Goal: Information Seeking & Learning: Compare options

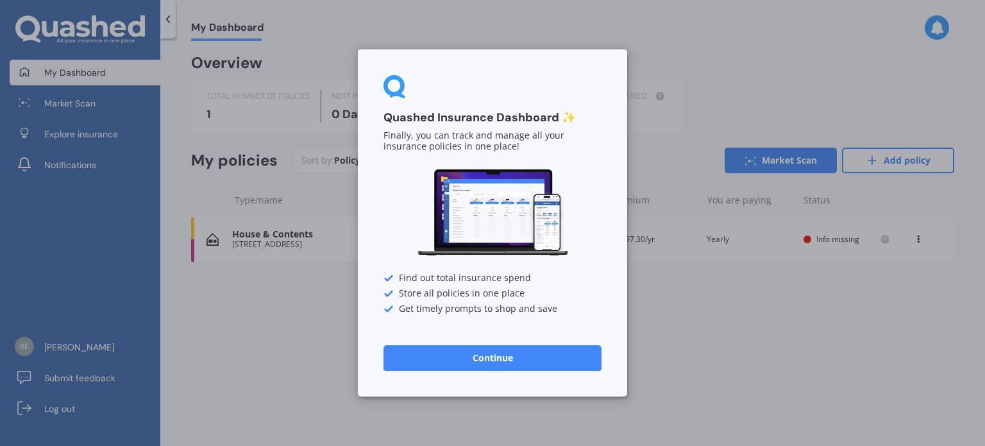
click at [476, 351] on button "Continue" at bounding box center [492, 358] width 218 height 26
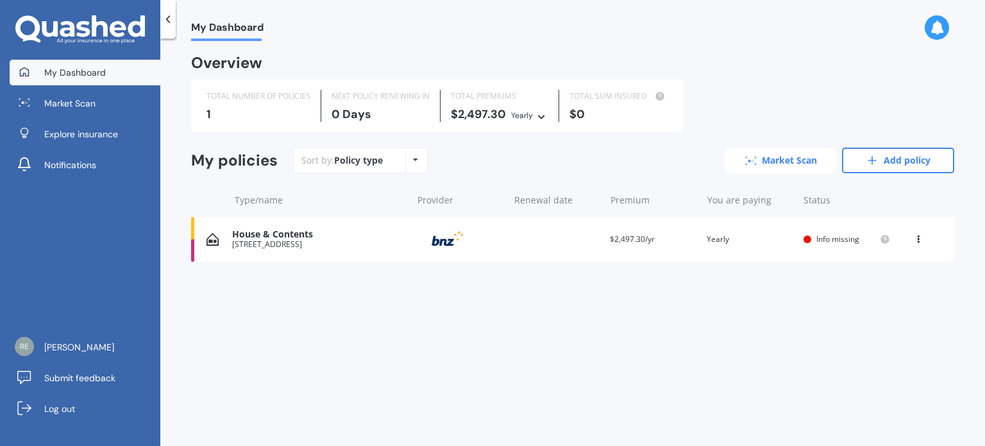
click at [774, 158] on link "Market Scan" at bounding box center [780, 160] width 112 height 26
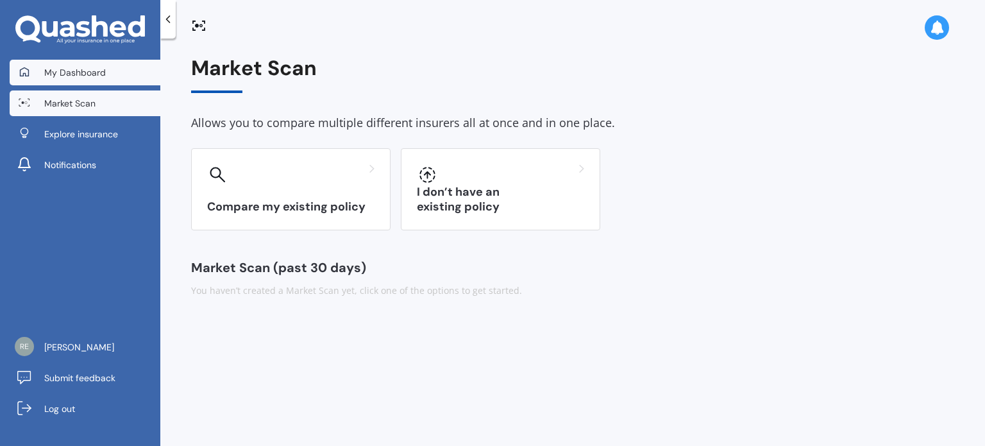
click at [66, 66] on span "My Dashboard" at bounding box center [75, 72] width 62 height 13
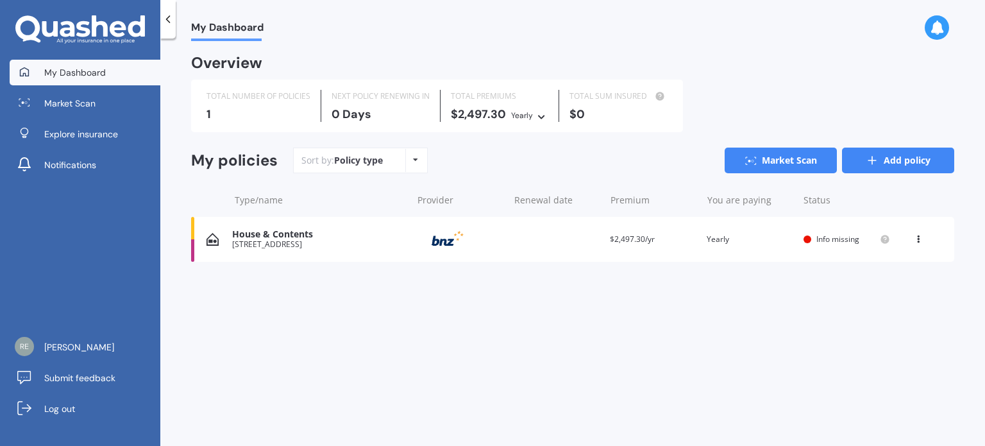
click at [873, 162] on icon at bounding box center [872, 160] width 13 height 13
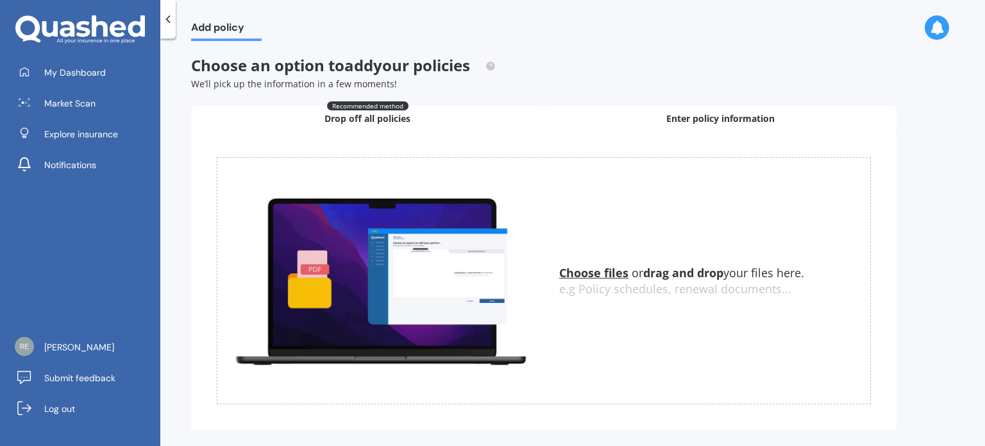
click at [713, 125] on div "Enter policy information" at bounding box center [720, 119] width 353 height 26
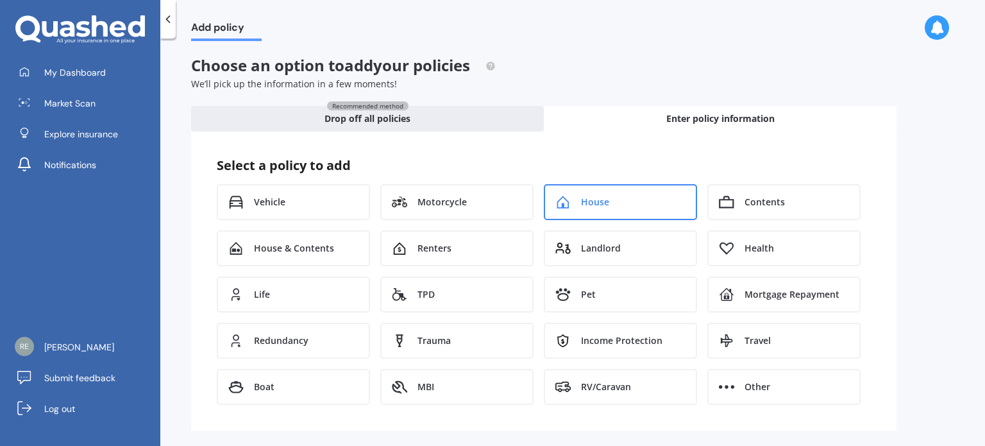
click at [610, 203] on div "House" at bounding box center [620, 202] width 153 height 36
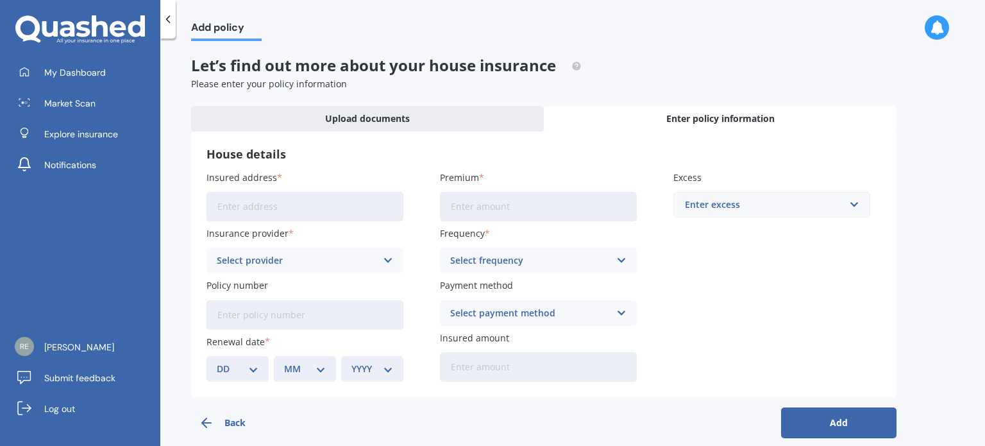
click at [281, 213] on input "Insured address" at bounding box center [304, 206] width 197 height 29
type input "[STREET_ADDRESS]"
click at [387, 257] on icon at bounding box center [388, 260] width 11 height 14
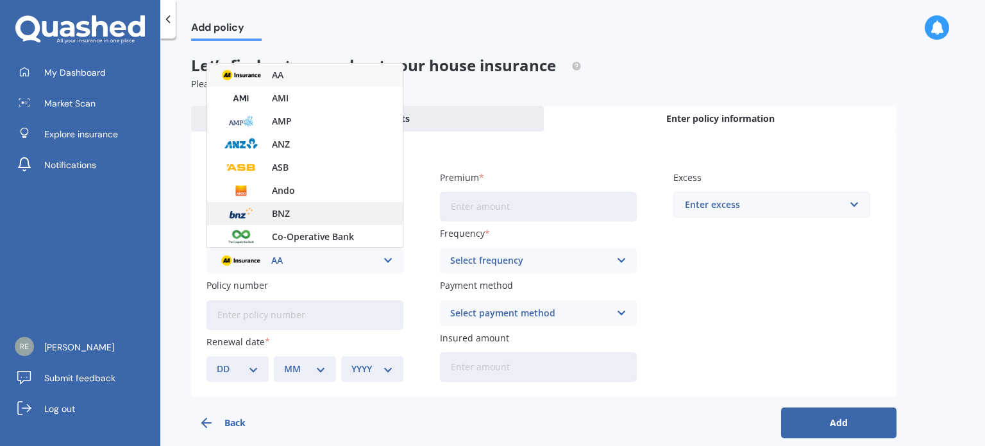
click at [303, 207] on div "BNZ" at bounding box center [305, 213] width 196 height 23
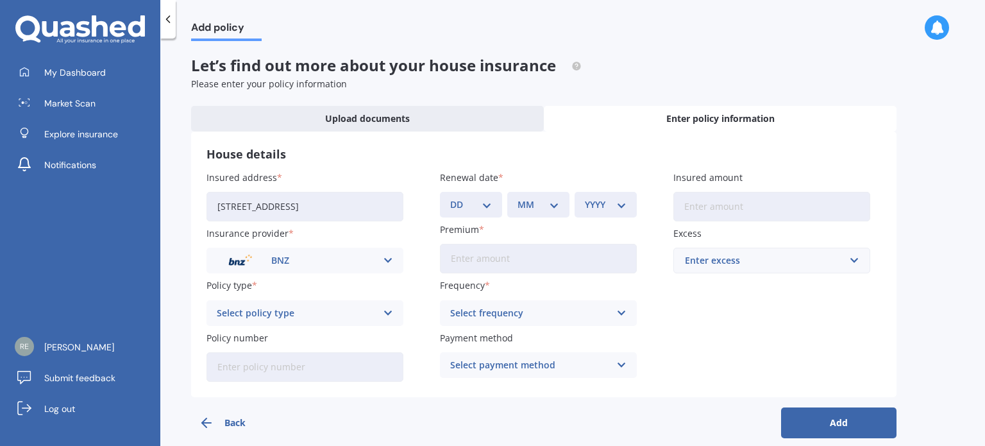
click at [267, 314] on div "Select policy type" at bounding box center [297, 313] width 160 height 14
click at [272, 336] on span "PremierCare Home" at bounding box center [258, 337] width 83 height 9
click at [278, 369] on input "Policy number" at bounding box center [304, 366] width 197 height 29
type input "31134711-PCT-1"
click at [487, 204] on select "DD 01 02 03 04 05 06 07 08 09 10 11 12 13 14 15 16 17 18 19 20 21 22 23 24 25 2…" at bounding box center [471, 204] width 42 height 14
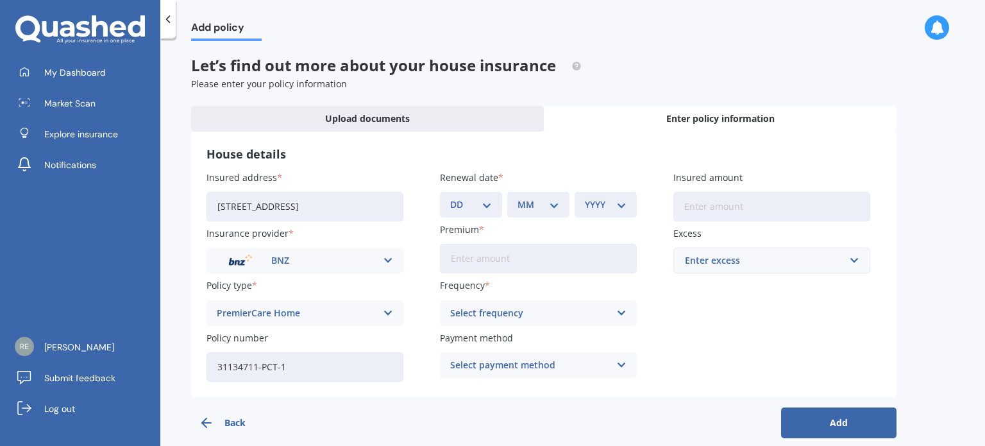
select select "31"
click at [525, 205] on select "MM 01 02 03 04 05 06 07 08 09 10 11 12" at bounding box center [538, 204] width 42 height 14
select select "10"
click at [517, 197] on select "MM 01 02 03 04 05 06 07 08 09 10 11 12" at bounding box center [538, 204] width 42 height 14
click at [607, 201] on select "YYYY 2027 2026 2025 2024 2023 2022 2021 2020 2019 2018 2017 2016 2015 2014 2013…" at bounding box center [606, 204] width 42 height 14
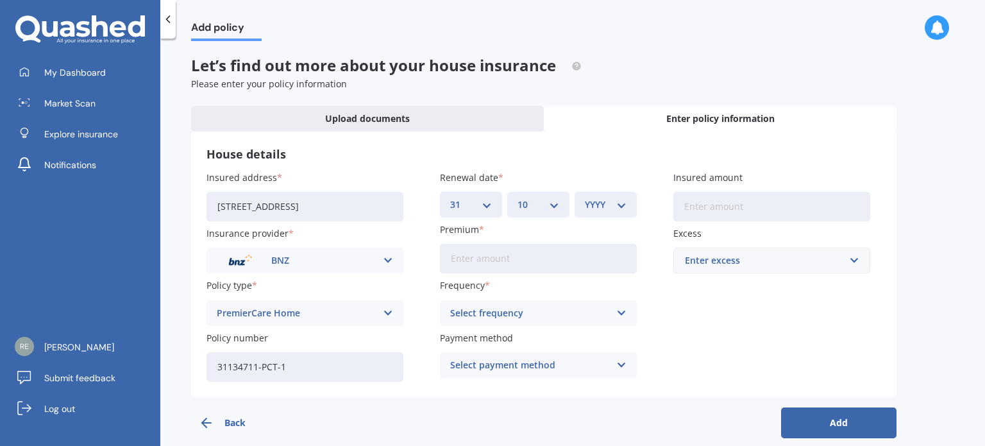
select select "2025"
click at [585, 197] on select "YYYY 2027 2026 2025 2024 2023 2022 2021 2020 2019 2018 2017 2016 2015 2014 2013…" at bounding box center [606, 204] width 42 height 14
click at [462, 254] on input "Premium" at bounding box center [538, 258] width 197 height 29
type input "$103.42"
click at [624, 306] on icon at bounding box center [621, 313] width 11 height 14
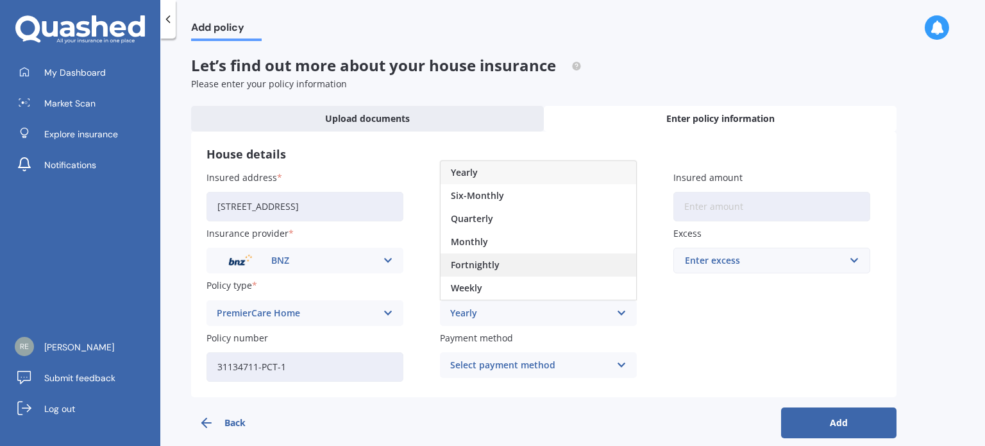
click at [544, 258] on div "Fortnightly" at bounding box center [538, 264] width 196 height 23
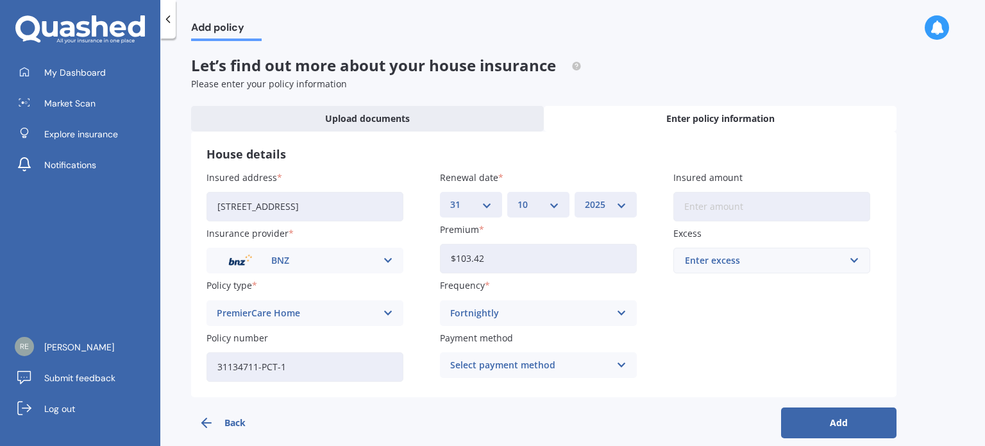
click at [621, 360] on icon at bounding box center [621, 365] width 11 height 14
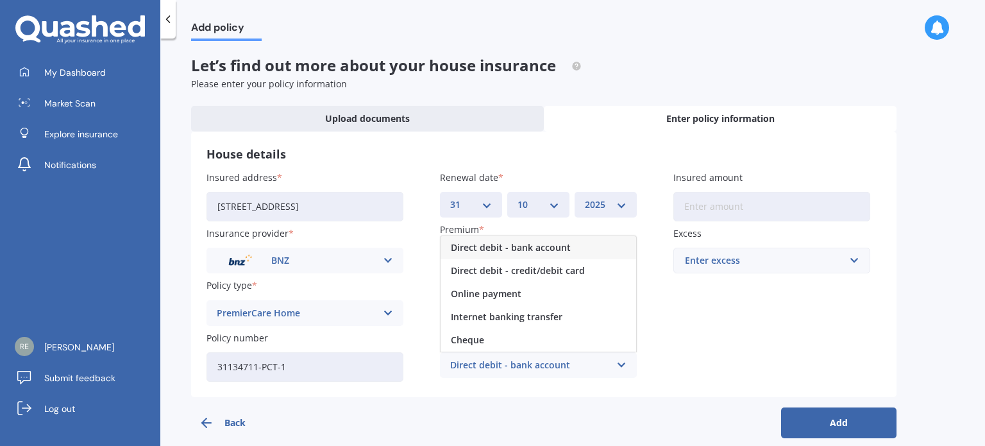
click at [551, 243] on span "Direct debit - bank account" at bounding box center [511, 247] width 120 height 9
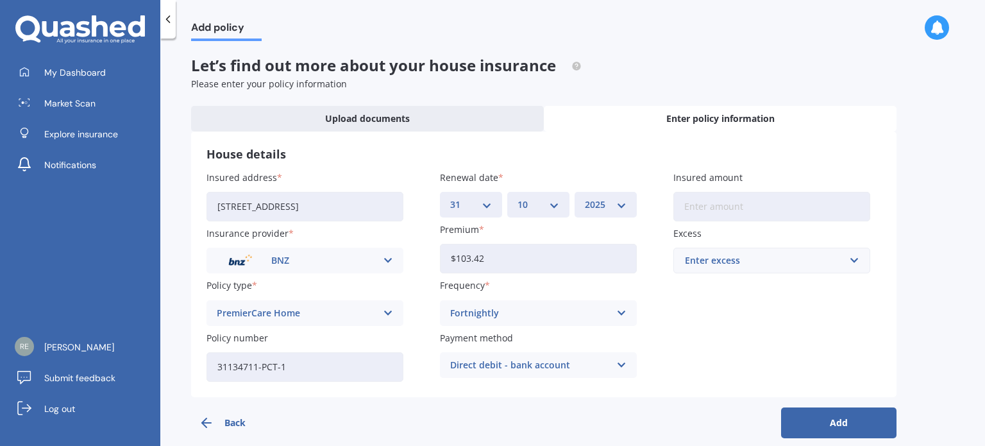
click at [762, 209] on input "Insured amount" at bounding box center [771, 206] width 197 height 29
type input "$1,106,163"
click at [781, 253] on div "Enter excess" at bounding box center [764, 260] width 158 height 14
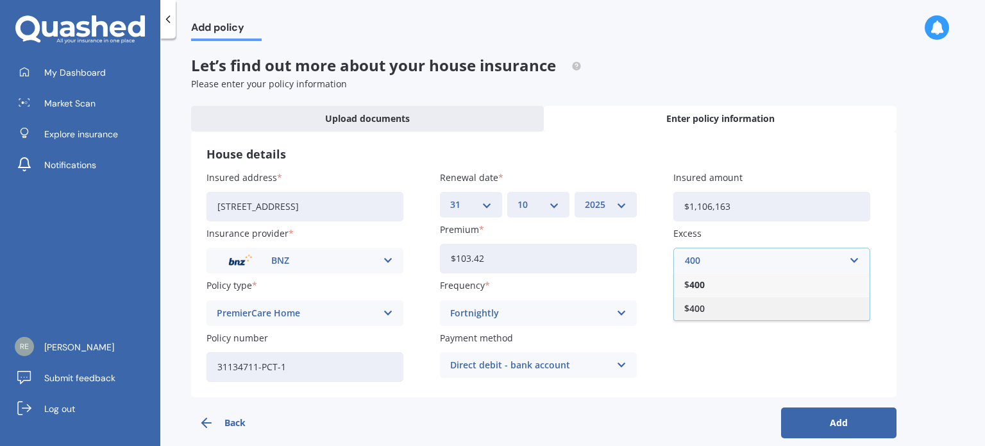
type input "400"
click at [775, 309] on div "$400" at bounding box center [772, 308] width 196 height 24
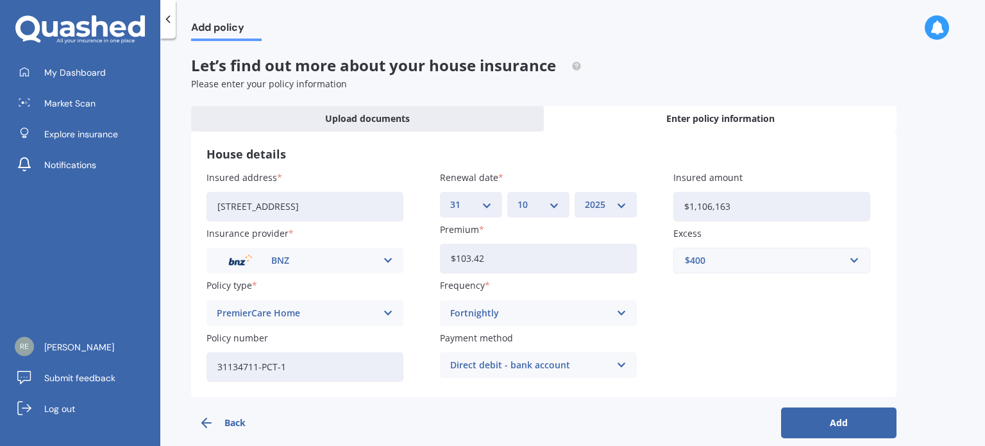
scroll to position [15, 0]
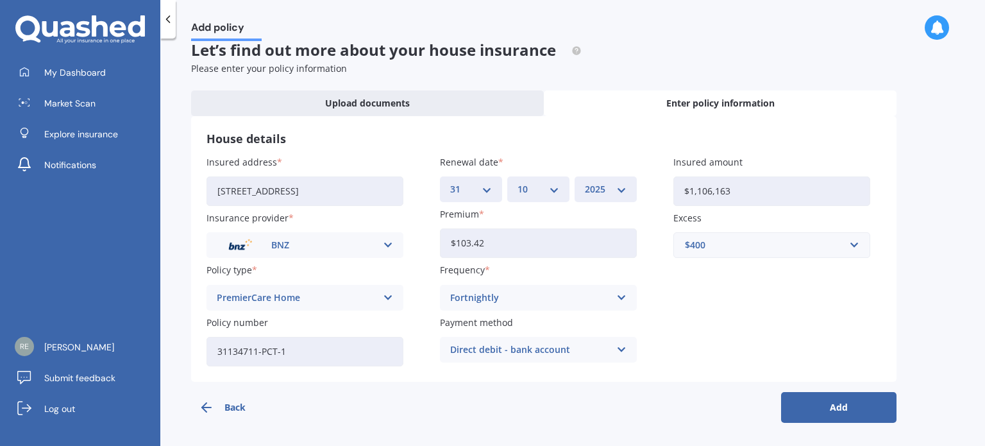
click at [846, 415] on button "Add" at bounding box center [838, 407] width 115 height 31
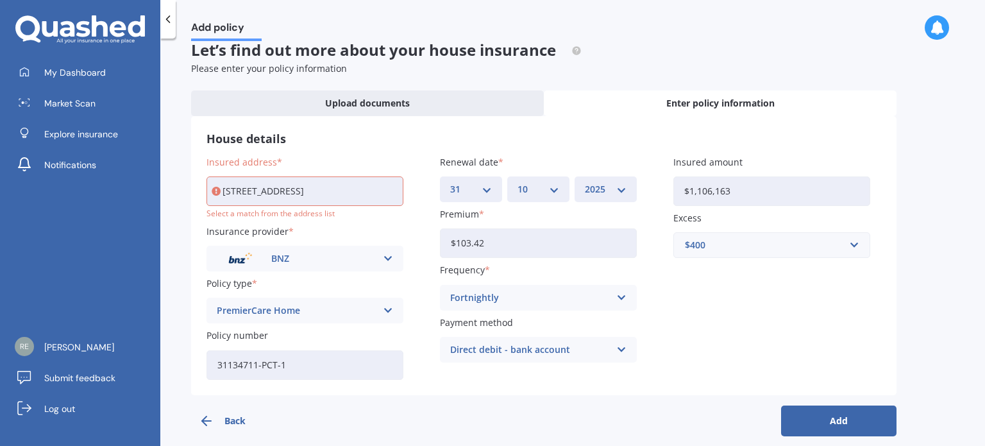
scroll to position [28, 0]
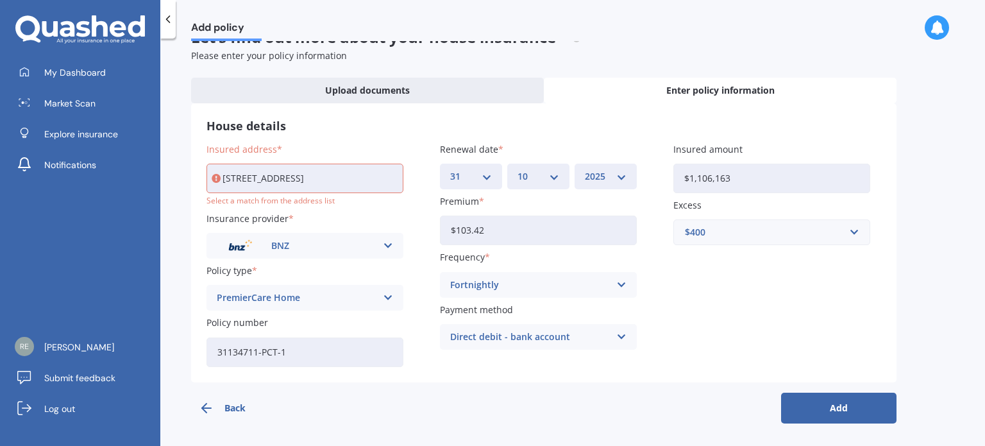
click at [308, 181] on input "[STREET_ADDRESS]" at bounding box center [304, 177] width 197 height 29
click at [842, 405] on button "Add" at bounding box center [838, 407] width 115 height 31
click at [333, 180] on input "[STREET_ADDRESS]" at bounding box center [304, 177] width 197 height 29
type input "[STREET_ADDRESS]"
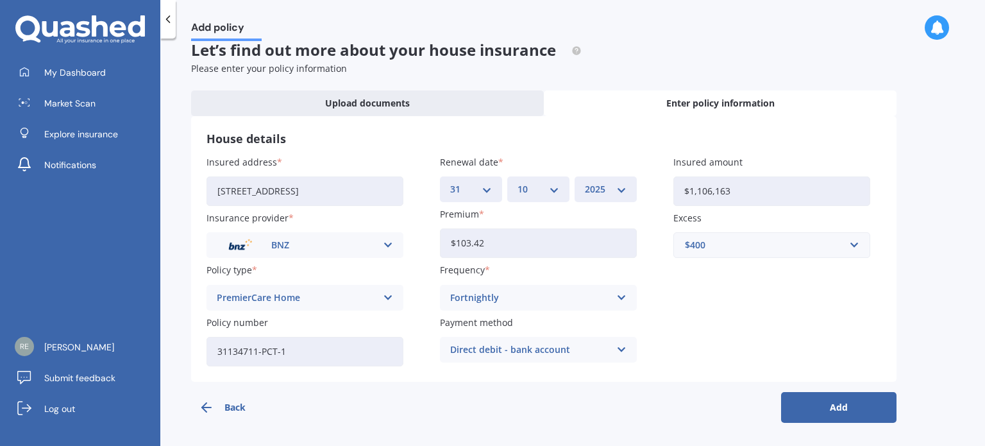
scroll to position [15, 0]
click at [841, 402] on button "Add" at bounding box center [838, 407] width 115 height 31
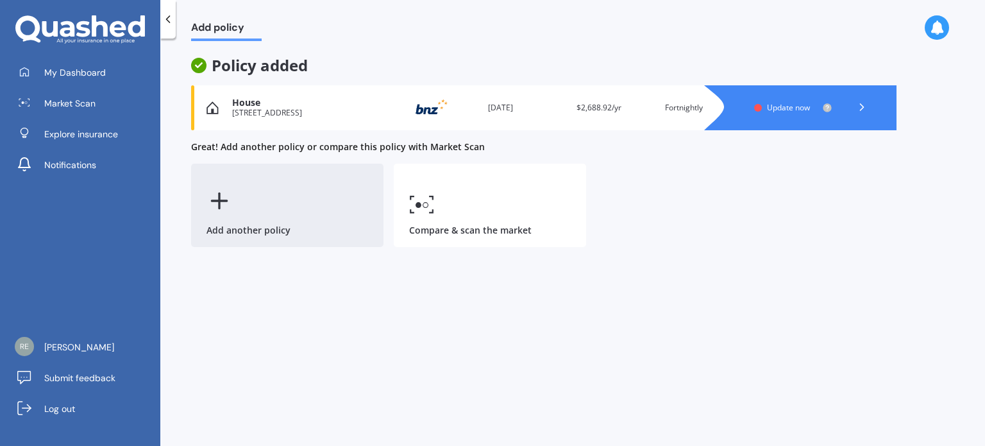
click at [221, 193] on icon at bounding box center [219, 201] width 26 height 26
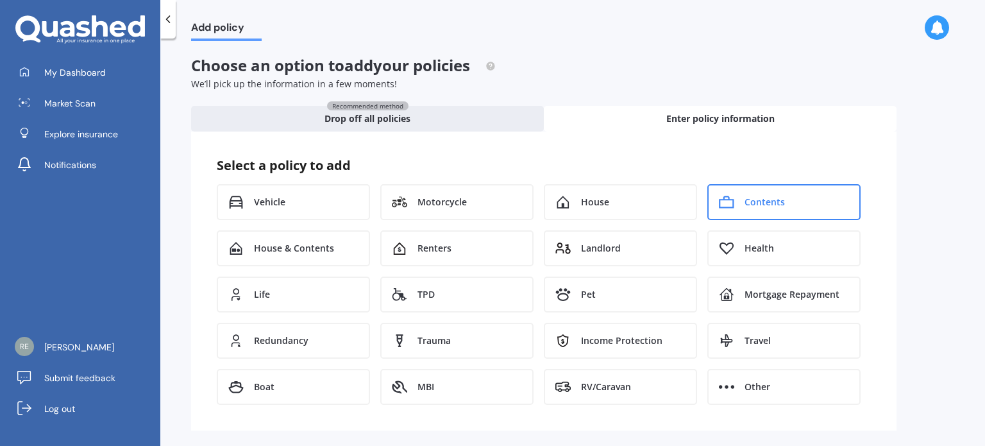
click at [814, 196] on div "Contents" at bounding box center [783, 202] width 153 height 36
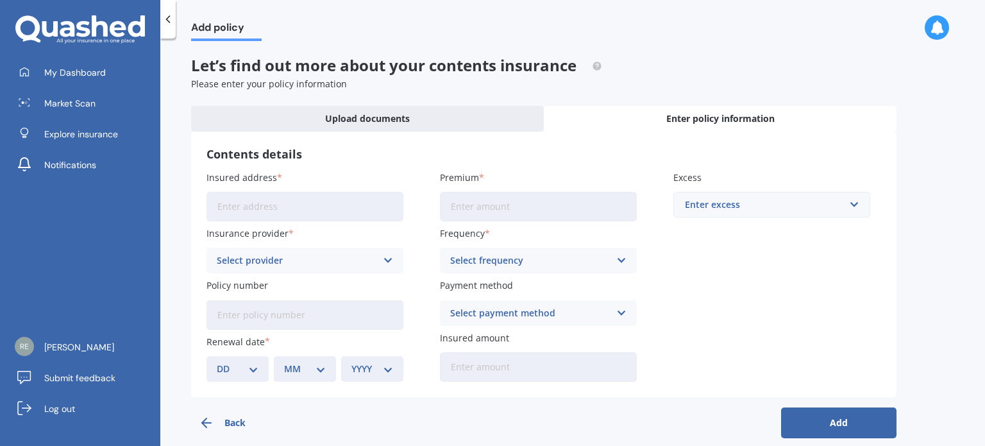
click at [312, 205] on input "Insured address" at bounding box center [304, 206] width 197 height 29
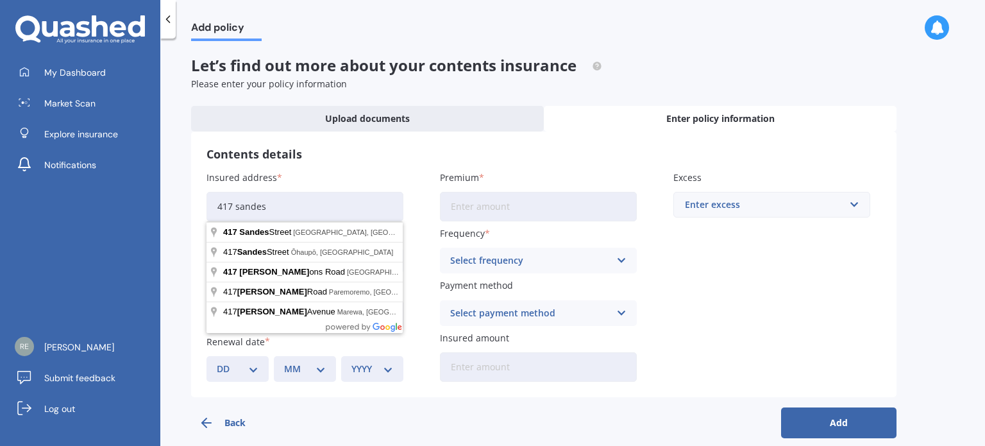
click at [423, 194] on div "Insured address 417 sandes Insurance provider Select provider AA AMI AMP ANZ AS…" at bounding box center [543, 276] width 674 height 211
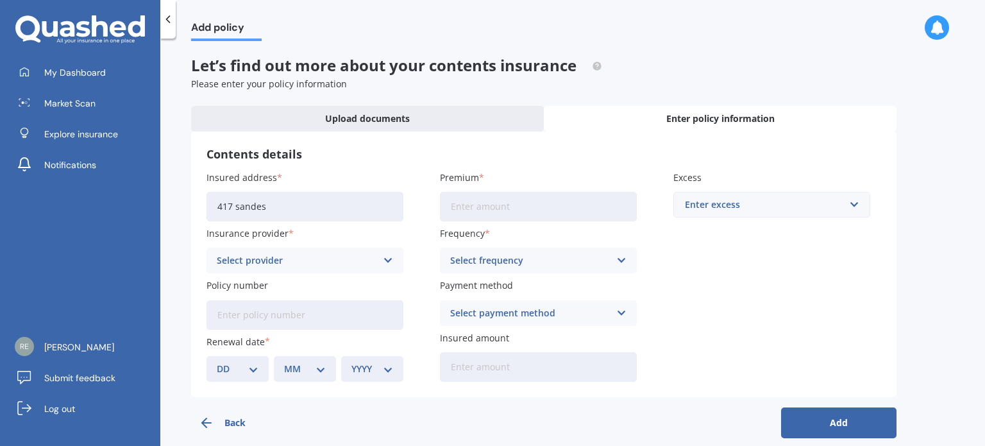
click at [290, 211] on input "417 sandes" at bounding box center [304, 206] width 197 height 29
type input "[STREET_ADDRESS]"
click at [254, 262] on div "Select provider" at bounding box center [297, 260] width 160 height 14
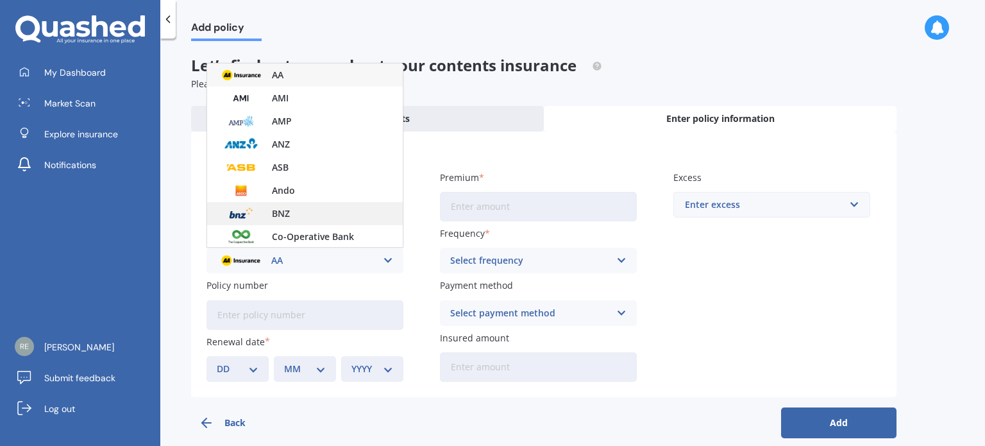
click at [269, 213] on div "BNZ" at bounding box center [305, 213] width 196 height 23
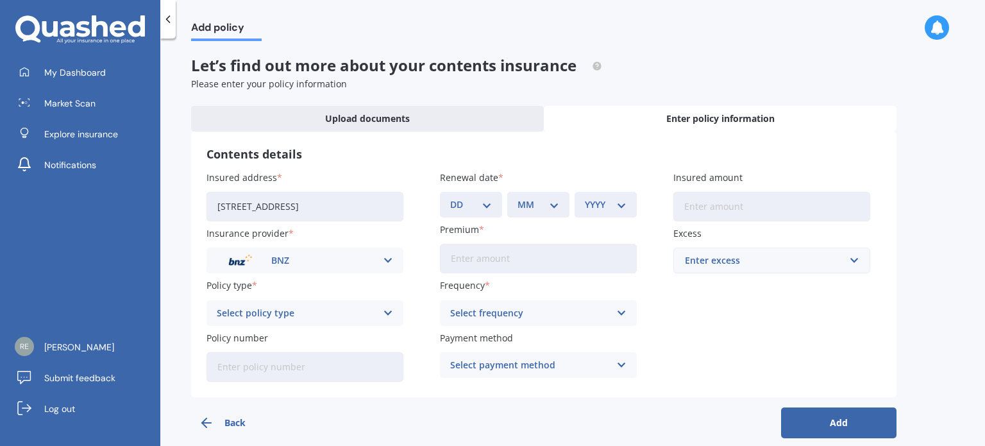
click at [262, 310] on div "Select policy type" at bounding box center [297, 313] width 160 height 14
click at [259, 336] on span "PremierCare Contents" at bounding box center [265, 337] width 97 height 9
click at [485, 198] on select "DD 01 02 03 04 05 06 07 08 09 10 11 12 13 14 15 16 17 18 19 20 21 22 23 24 25 2…" at bounding box center [471, 204] width 42 height 14
select select "31"
click at [450, 197] on select "DD 01 02 03 04 05 06 07 08 09 10 11 12 13 14 15 16 17 18 19 20 21 22 23 24 25 2…" at bounding box center [471, 204] width 42 height 14
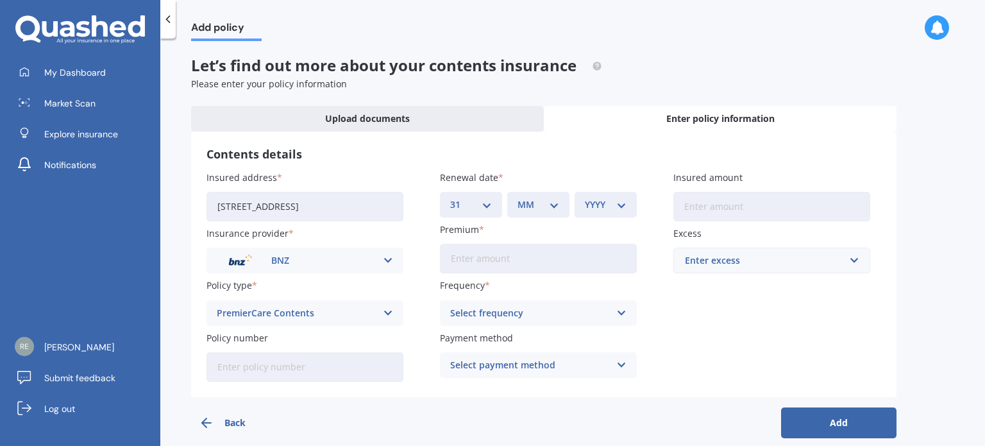
click at [551, 205] on select "MM 01 02 03 04 05 06 07 08 09 10 11 12" at bounding box center [538, 204] width 42 height 14
select select "10"
click at [517, 197] on select "MM 01 02 03 04 05 06 07 08 09 10 11 12" at bounding box center [538, 204] width 42 height 14
click at [617, 201] on select "YYYY 2027 2026 2025 2024 2023 2022 2021 2020 2019 2018 2017 2016 2015 2014 2013…" at bounding box center [606, 204] width 42 height 14
select select "2025"
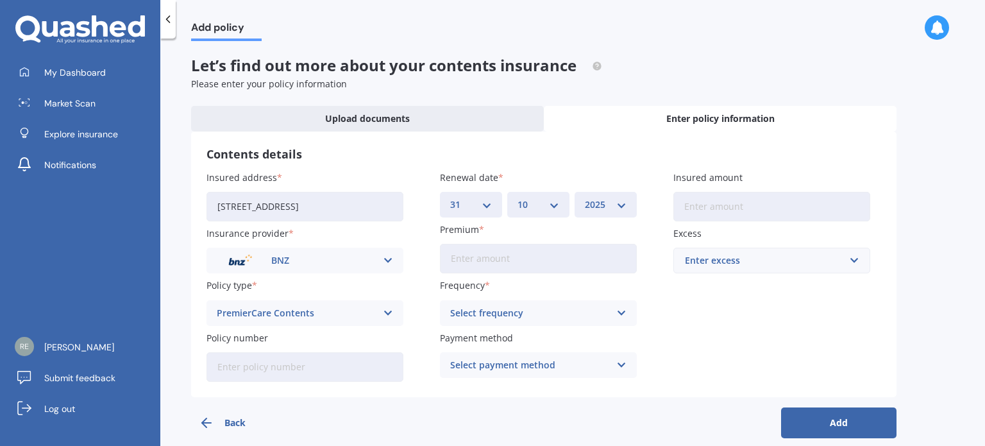
click at [585, 197] on select "YYYY 2027 2026 2025 2024 2023 2022 2021 2020 2019 2018 2017 2016 2015 2014 2013…" at bounding box center [606, 204] width 42 height 14
click at [467, 259] on input "Premium" at bounding box center [538, 258] width 197 height 29
type input "$103.42"
click at [460, 312] on div "Select frequency" at bounding box center [530, 313] width 160 height 14
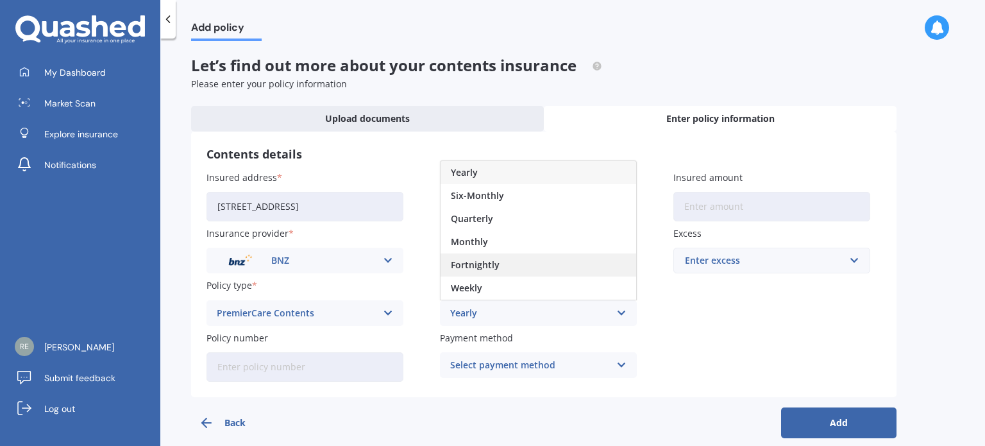
click at [477, 272] on div "Fortnightly" at bounding box center [538, 264] width 196 height 23
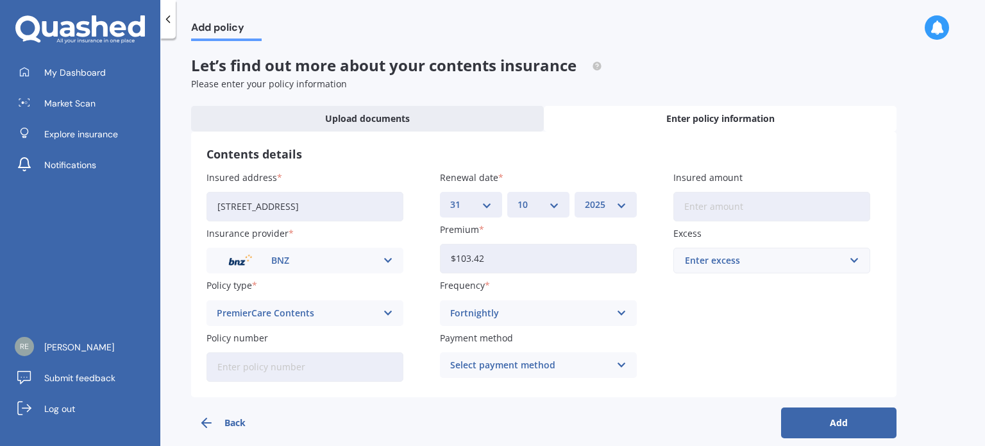
click at [767, 203] on input "Insured amount" at bounding box center [771, 206] width 197 height 29
type input "$66,102"
click at [858, 264] on input "text" at bounding box center [766, 260] width 185 height 24
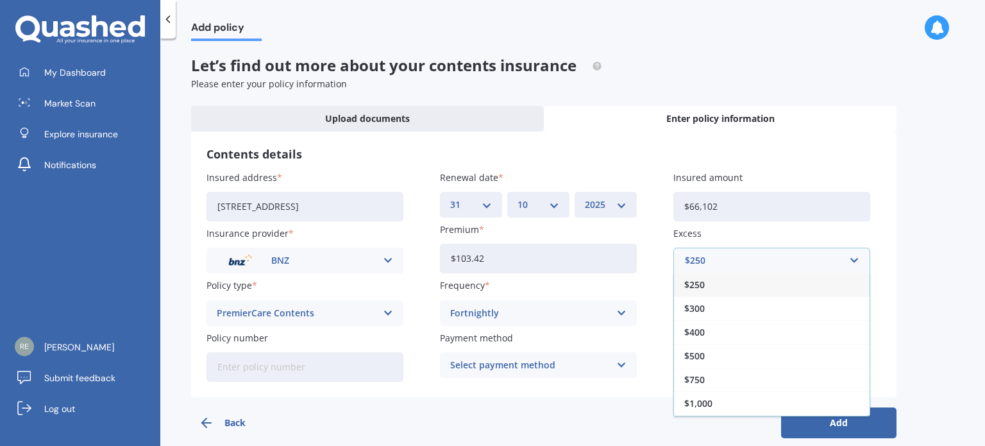
click at [699, 284] on span "$250" at bounding box center [694, 284] width 21 height 9
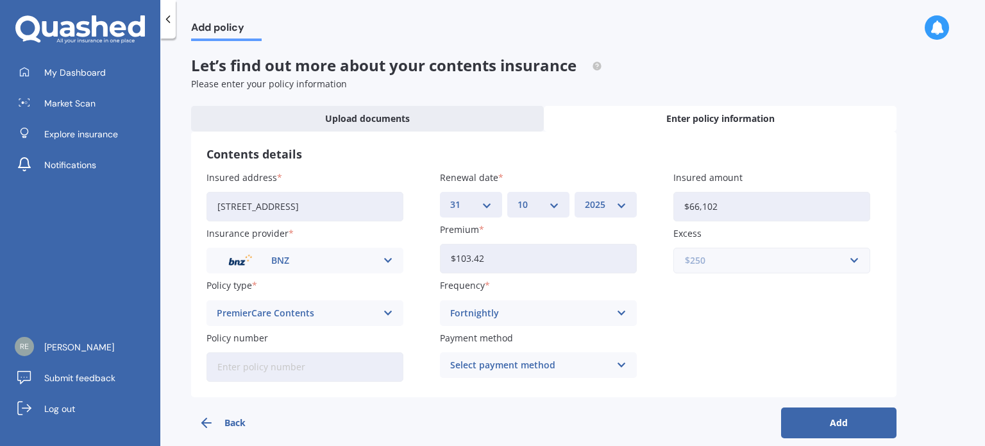
scroll to position [15, 0]
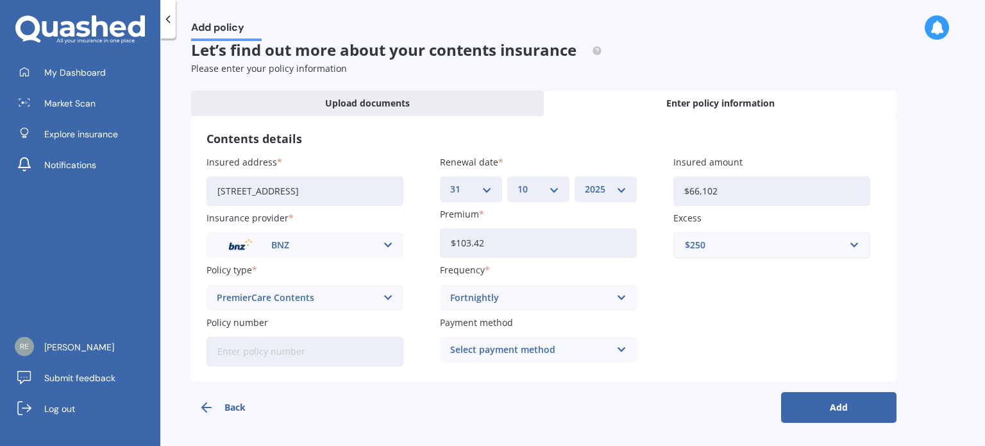
click at [844, 407] on button "Add" at bounding box center [838, 407] width 115 height 31
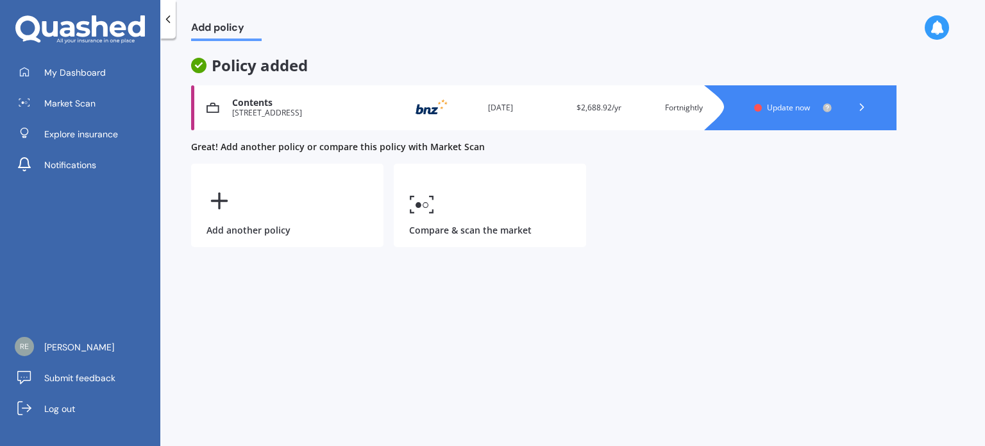
scroll to position [0, 0]
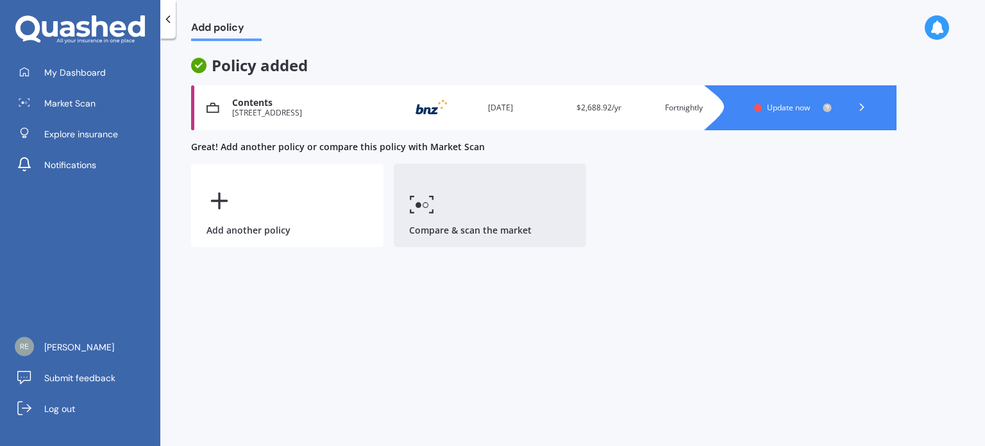
click at [433, 201] on icon at bounding box center [422, 204] width 26 height 19
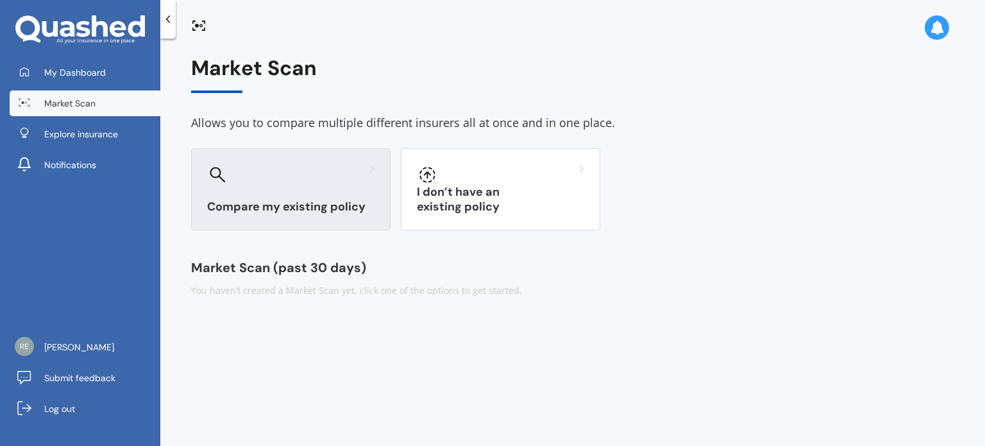
click at [308, 179] on div at bounding box center [290, 174] width 167 height 21
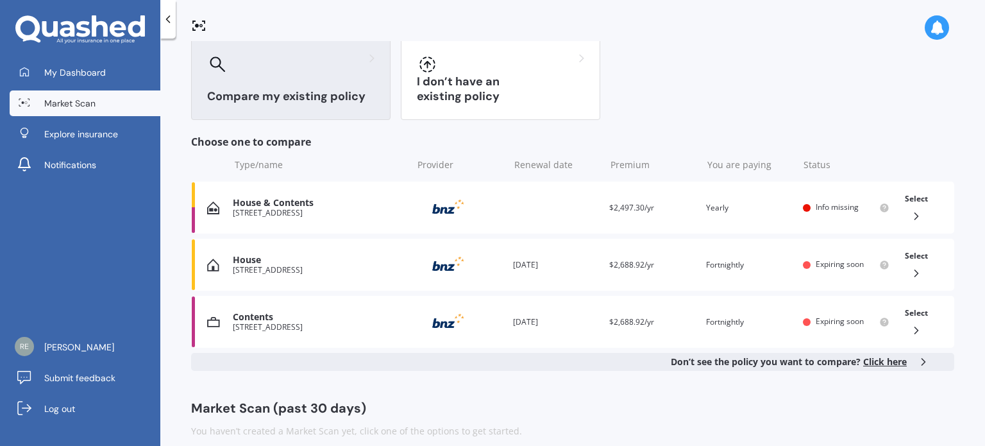
scroll to position [124, 0]
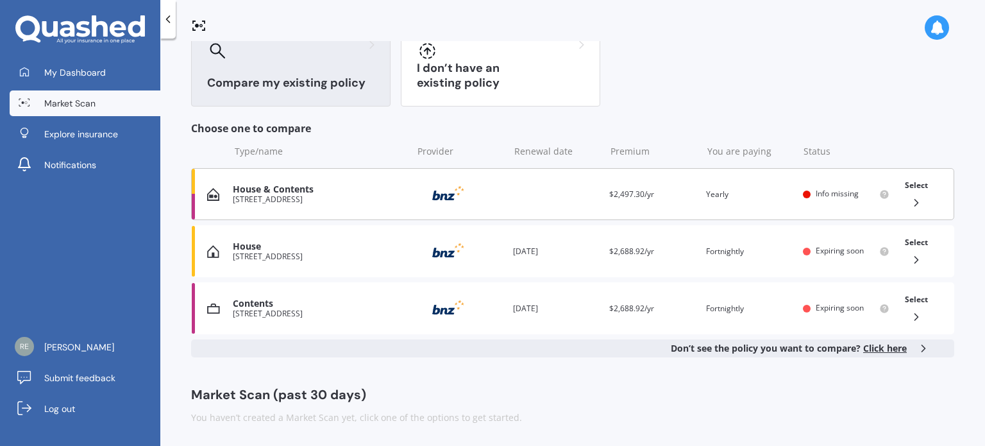
click at [262, 187] on div "House & Contents" at bounding box center [319, 189] width 173 height 11
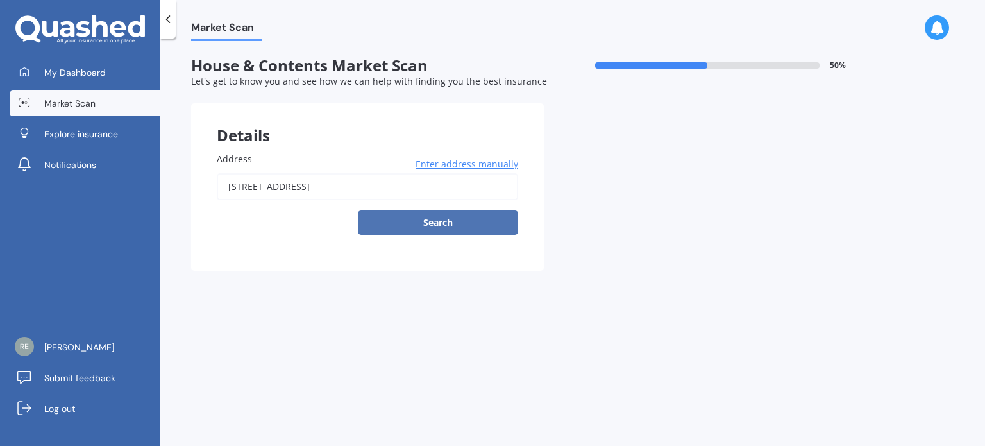
click at [415, 223] on button "Search" at bounding box center [438, 222] width 160 height 24
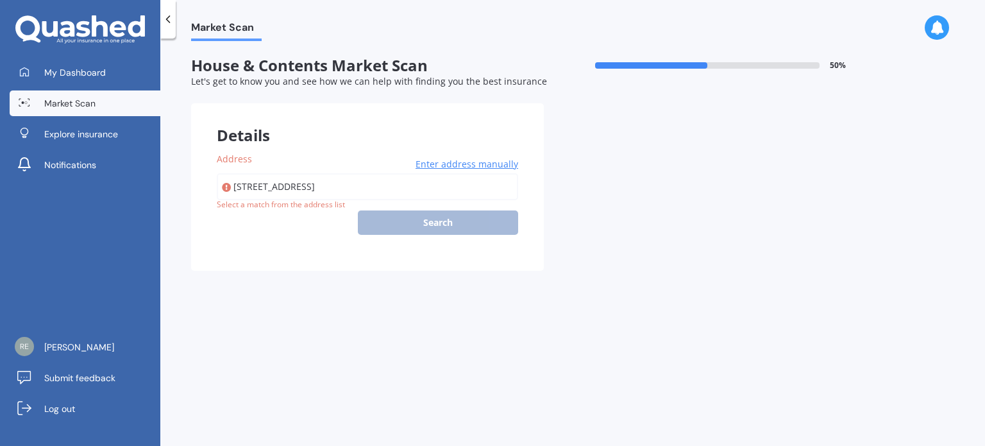
type input "[STREET_ADDRESS]"
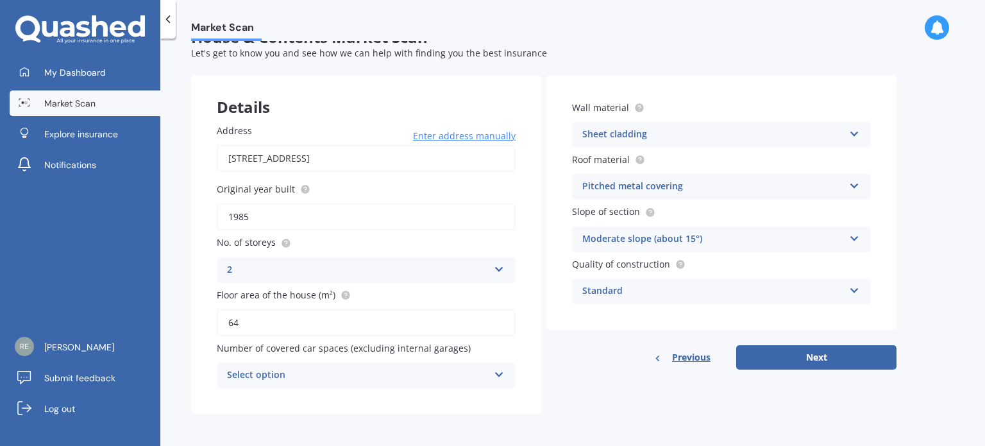
scroll to position [28, 0]
click at [501, 372] on icon at bounding box center [499, 371] width 11 height 9
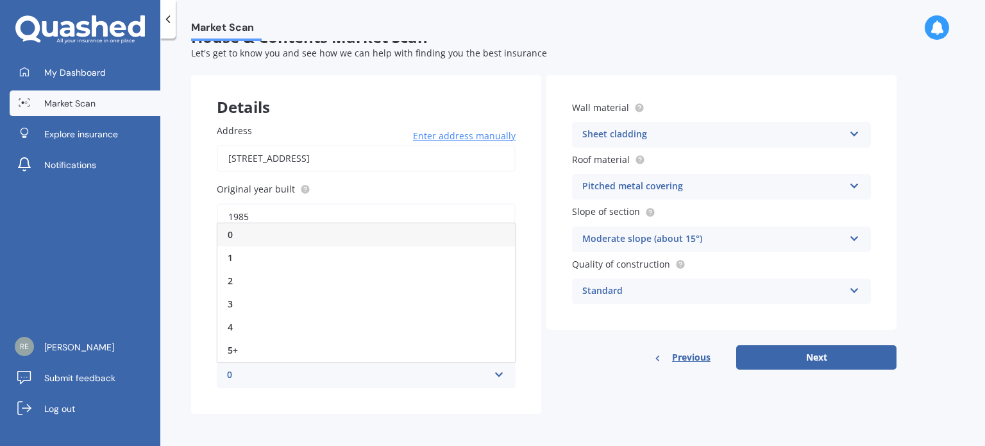
click at [354, 238] on div "0" at bounding box center [365, 234] width 297 height 23
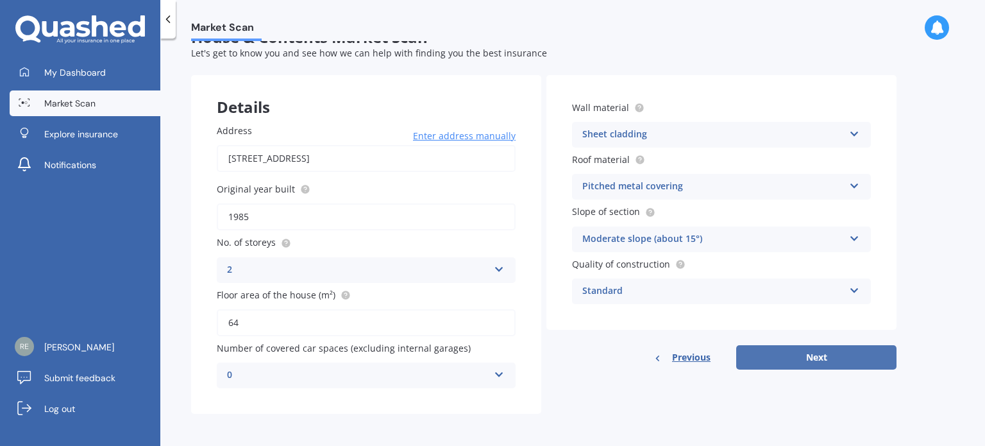
click at [802, 360] on button "Next" at bounding box center [816, 357] width 160 height 24
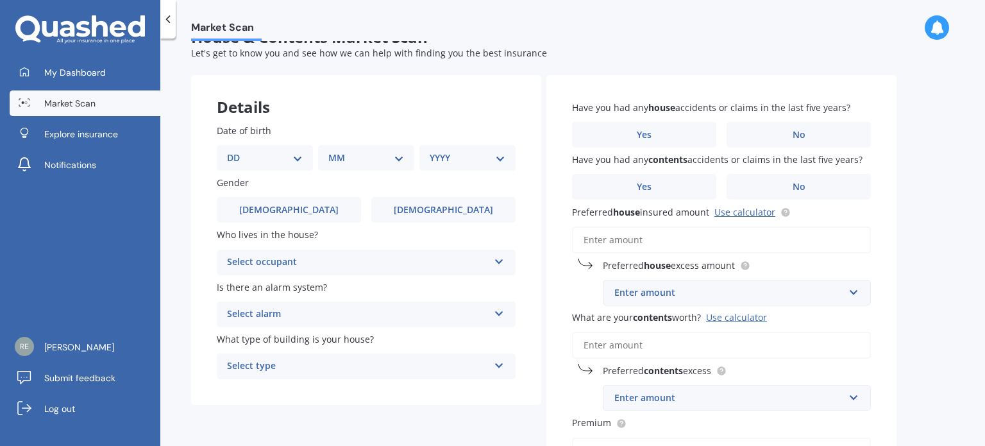
scroll to position [0, 0]
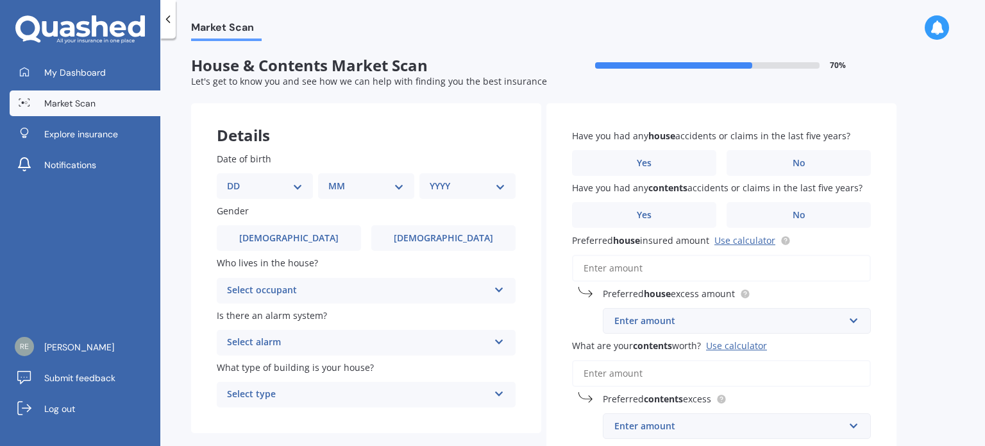
click at [631, 321] on div "Enter amount" at bounding box center [729, 321] width 230 height 14
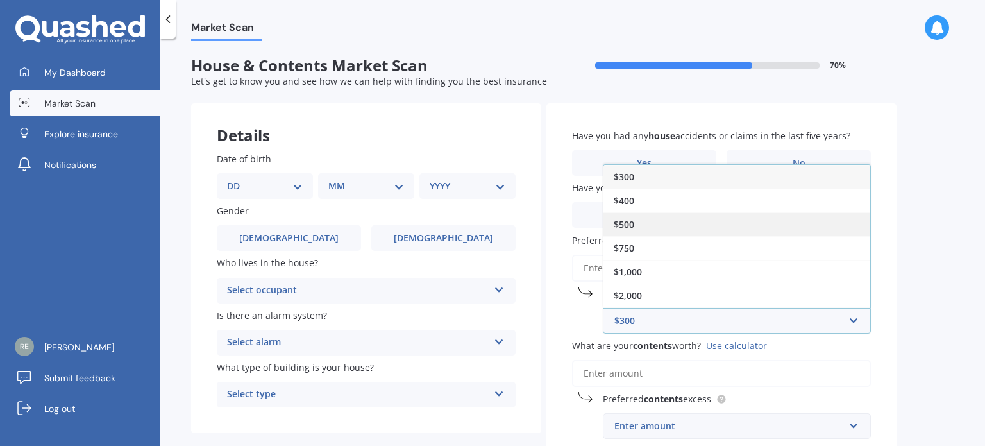
click at [631, 222] on span "$500" at bounding box center [624, 224] width 21 height 12
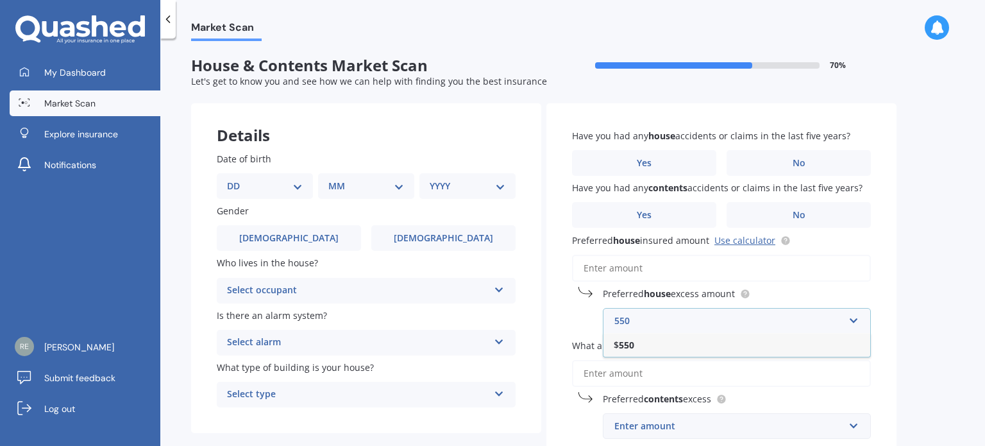
type input "550"
click at [624, 342] on b "550" at bounding box center [626, 345] width 15 height 12
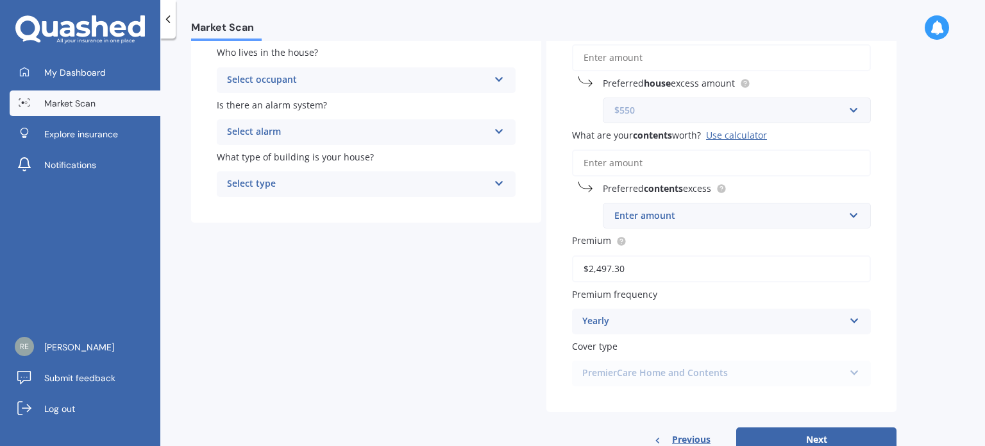
scroll to position [213, 0]
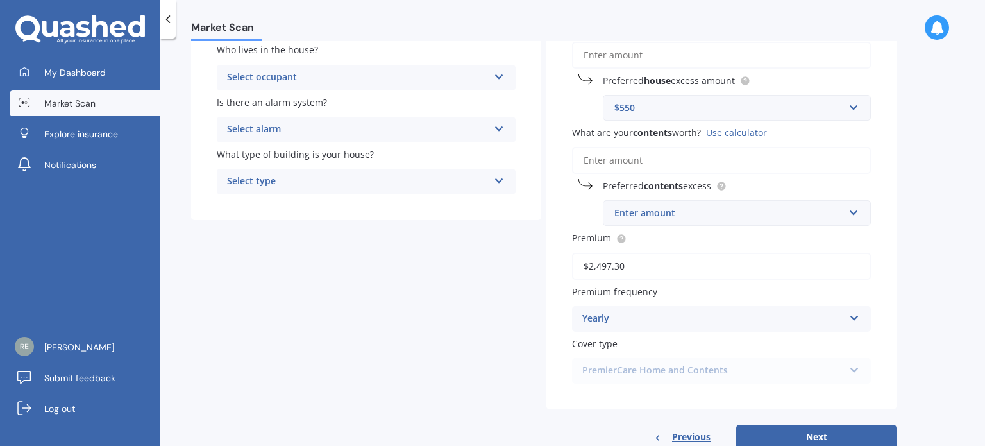
click at [638, 260] on input "$2,497.30" at bounding box center [721, 266] width 299 height 27
type input "$2.00"
type input "$86.73"
click at [632, 315] on div "Yearly" at bounding box center [713, 318] width 262 height 15
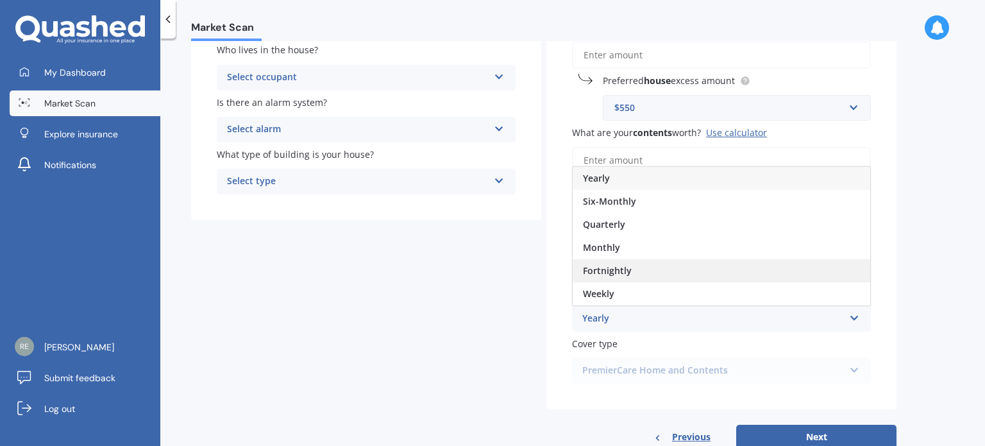
click at [602, 274] on span "Fortnightly" at bounding box center [607, 270] width 49 height 12
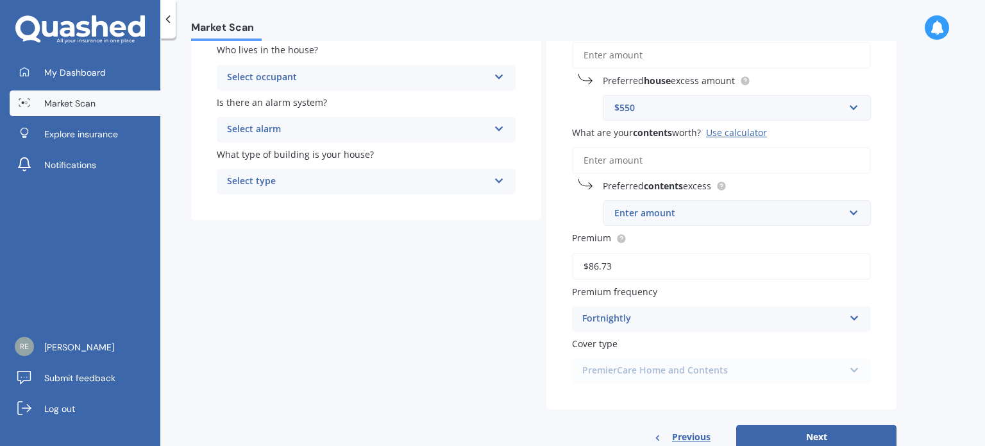
click at [614, 369] on div "PremierCare Home and Contents PremierCare Home and Contents" at bounding box center [721, 371] width 299 height 26
click at [858, 369] on div "PremierCare Home and Contents PremierCare Home and Contents" at bounding box center [721, 371] width 299 height 26
click at [782, 375] on div "PremierCare Home and Contents PremierCare Home and Contents" at bounding box center [721, 371] width 299 height 26
click at [819, 434] on button "Next" at bounding box center [816, 436] width 160 height 24
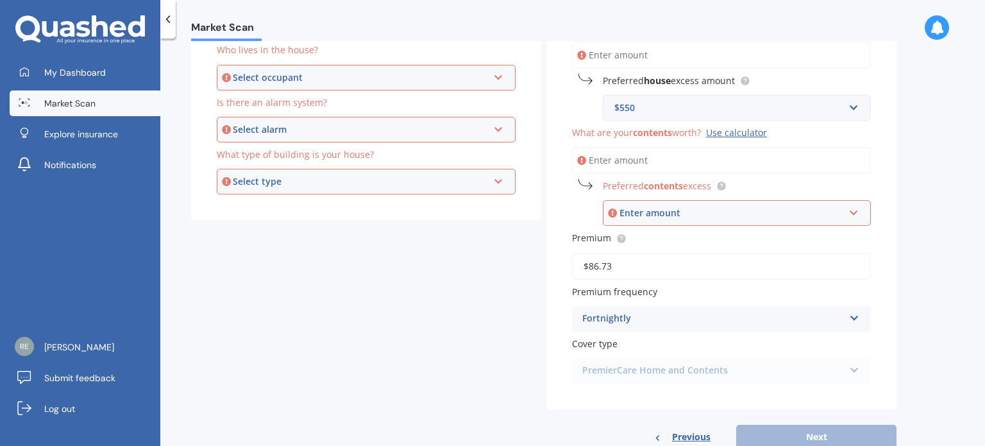
scroll to position [110, 0]
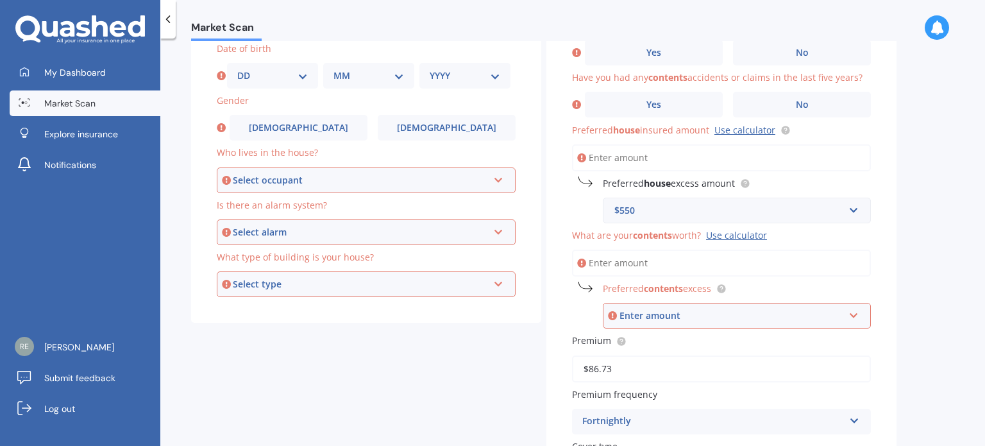
click at [614, 153] on input "Preferred house insured amount Use calculator" at bounding box center [721, 157] width 299 height 27
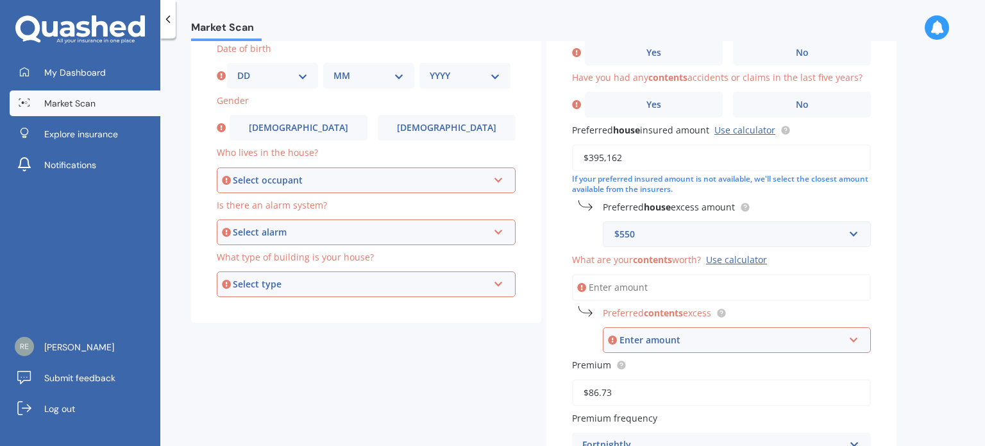
type input "$395,162"
click at [637, 343] on div "Enter amount" at bounding box center [731, 340] width 224 height 14
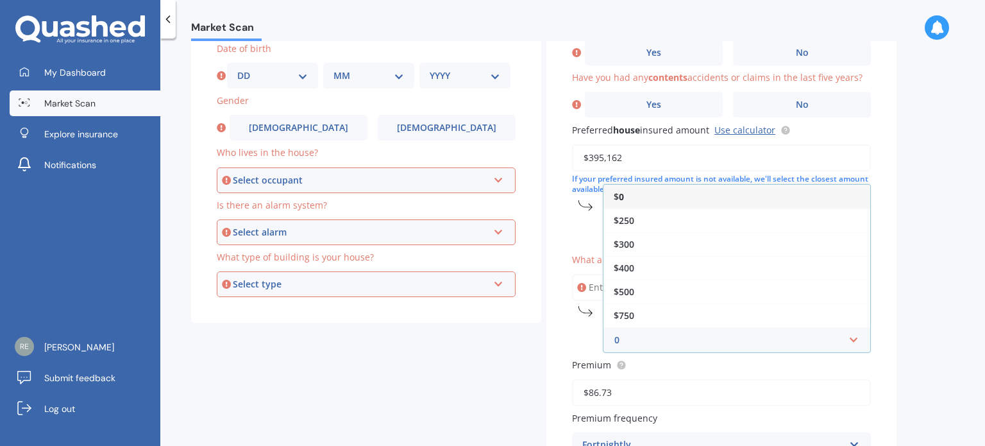
type input "0"
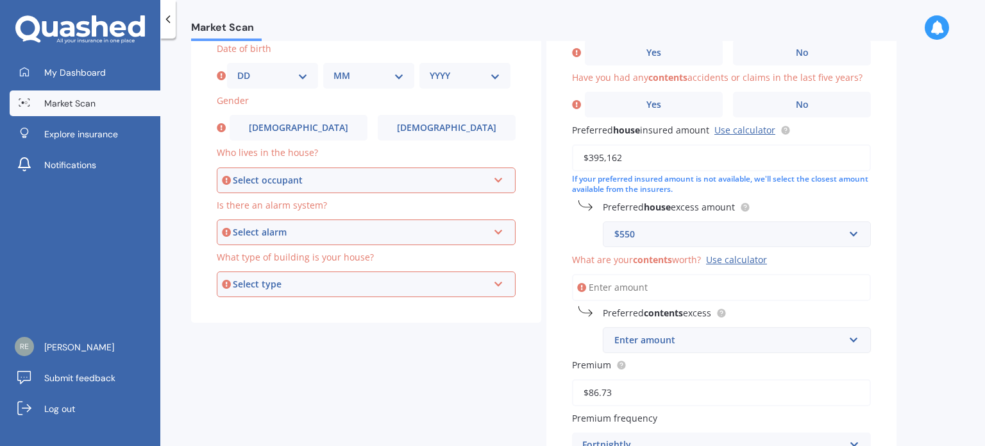
click at [770, 392] on input "$86.73" at bounding box center [721, 392] width 299 height 27
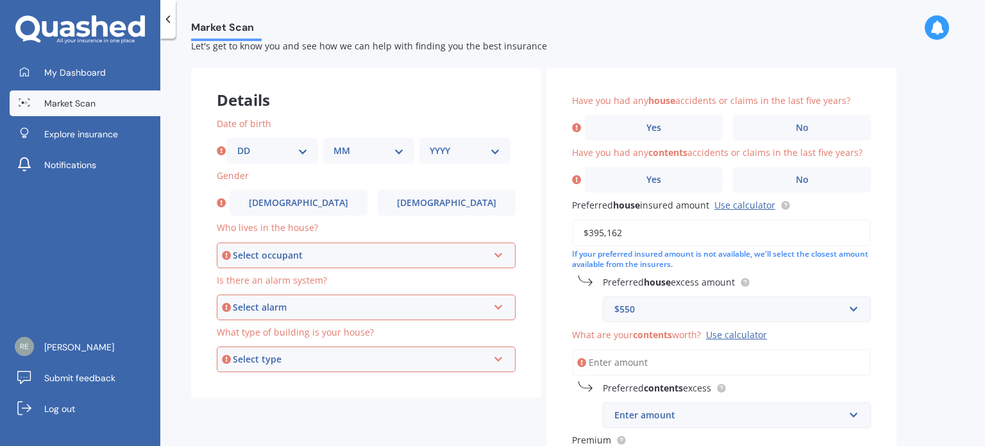
scroll to position [0, 0]
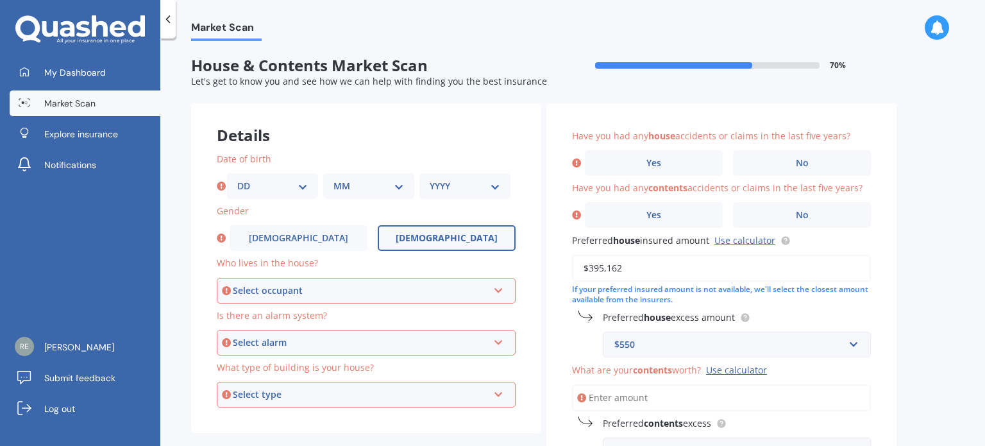
click at [436, 241] on span "[DEMOGRAPHIC_DATA]" at bounding box center [447, 238] width 102 height 11
click at [0, 0] on input "[DEMOGRAPHIC_DATA]" at bounding box center [0, 0] width 0 height 0
click at [499, 290] on icon at bounding box center [498, 287] width 11 height 9
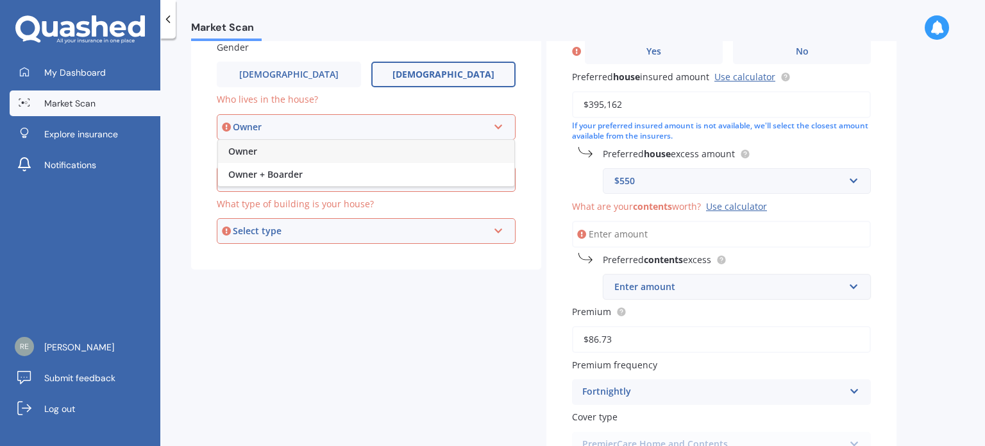
scroll to position [272, 0]
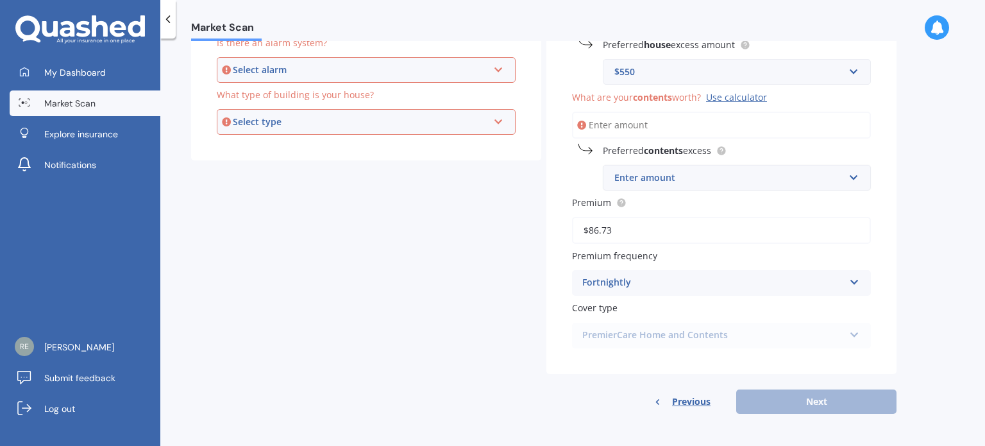
click at [694, 397] on span "Previous" at bounding box center [691, 401] width 38 height 19
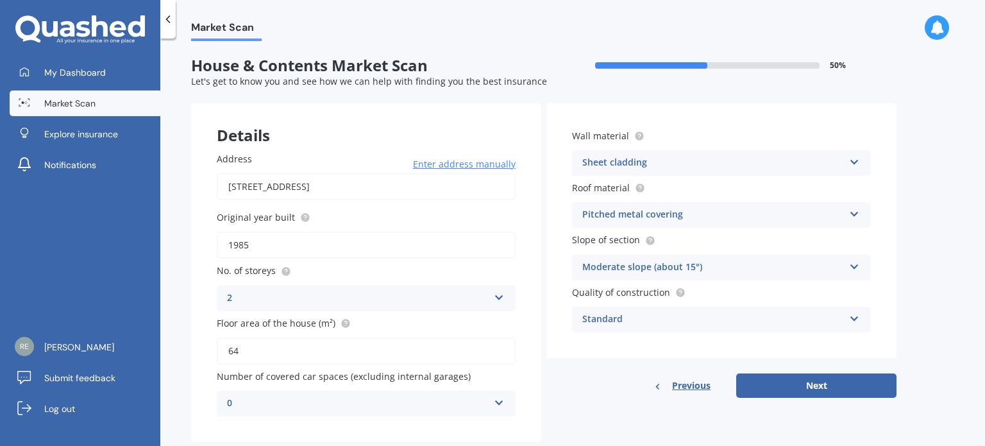
scroll to position [28, 0]
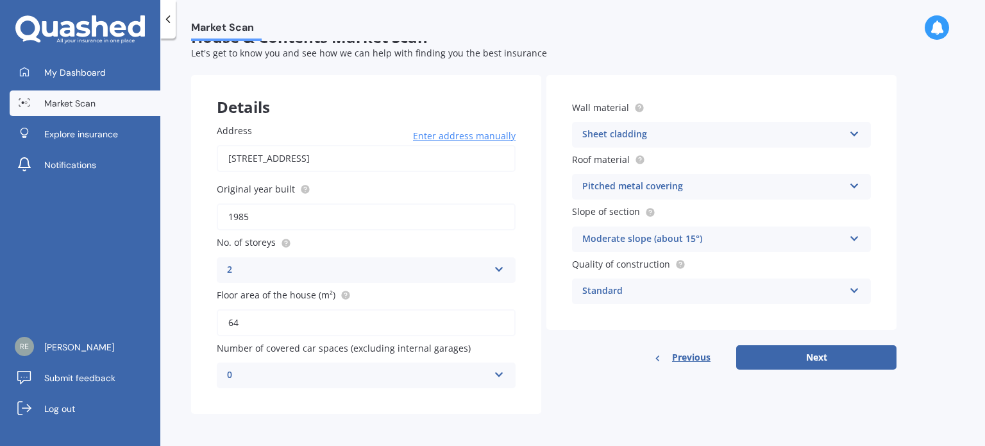
click at [680, 361] on span "Previous" at bounding box center [691, 356] width 38 height 19
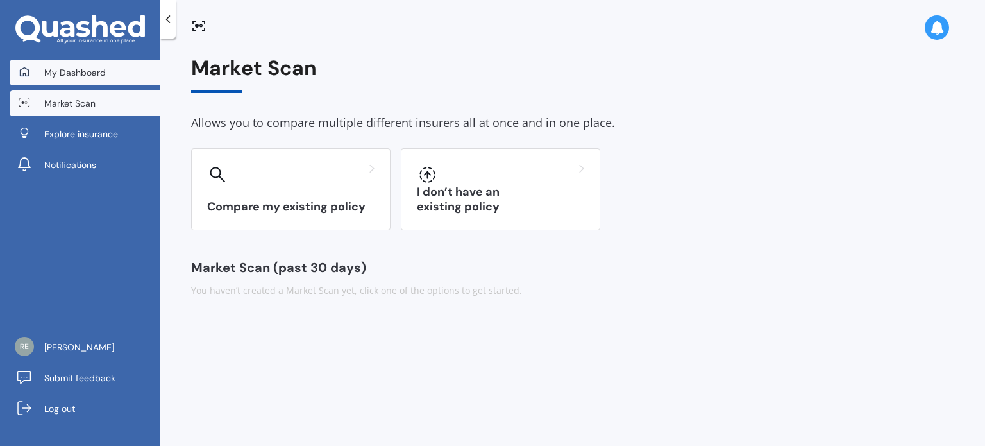
click at [83, 74] on span "My Dashboard" at bounding box center [75, 72] width 62 height 13
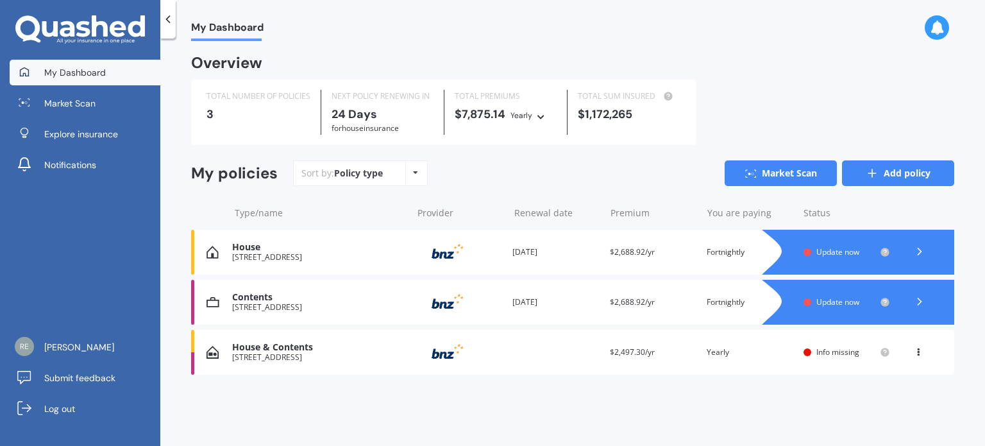
click at [857, 167] on link "Add policy" at bounding box center [898, 173] width 112 height 26
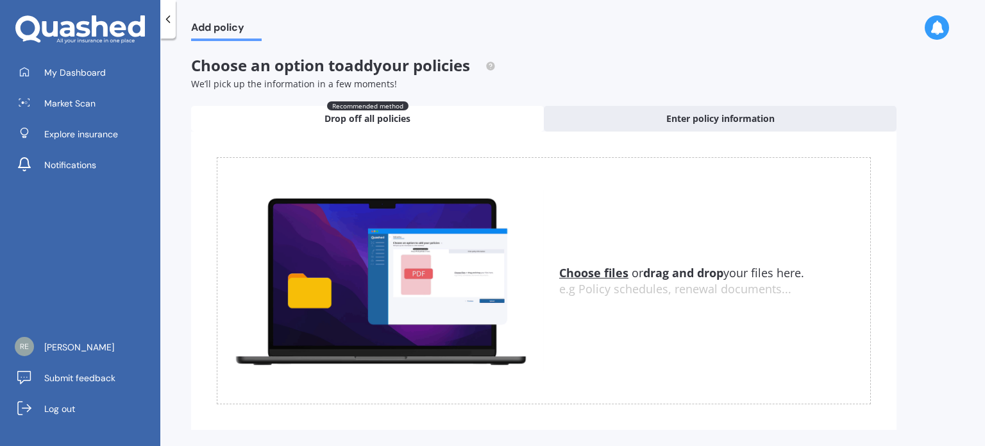
scroll to position [22, 0]
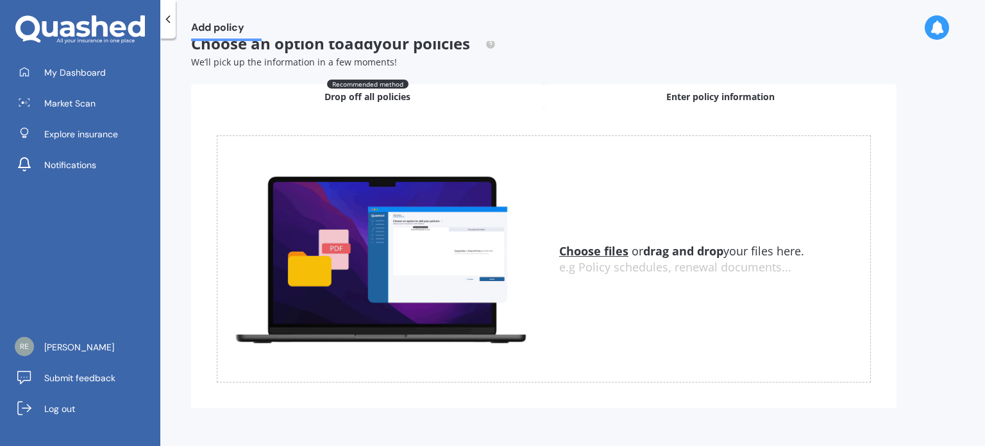
click at [639, 88] on div "Enter policy information" at bounding box center [720, 97] width 353 height 26
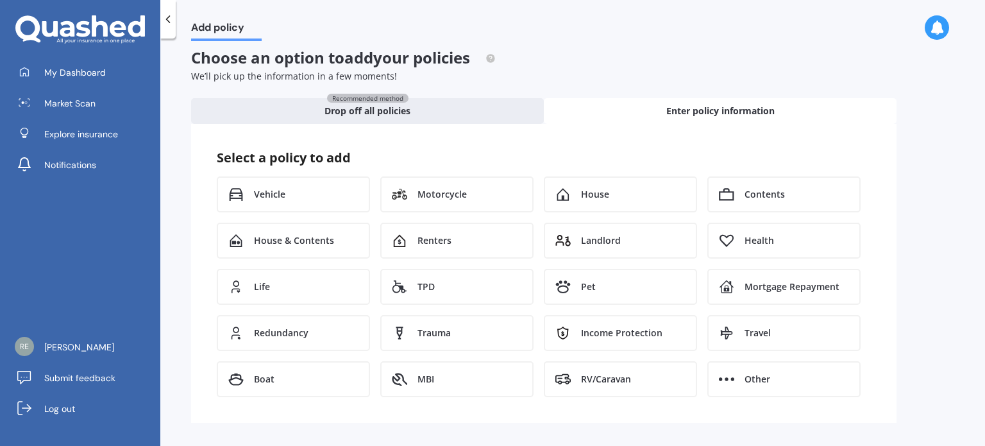
scroll to position [4, 0]
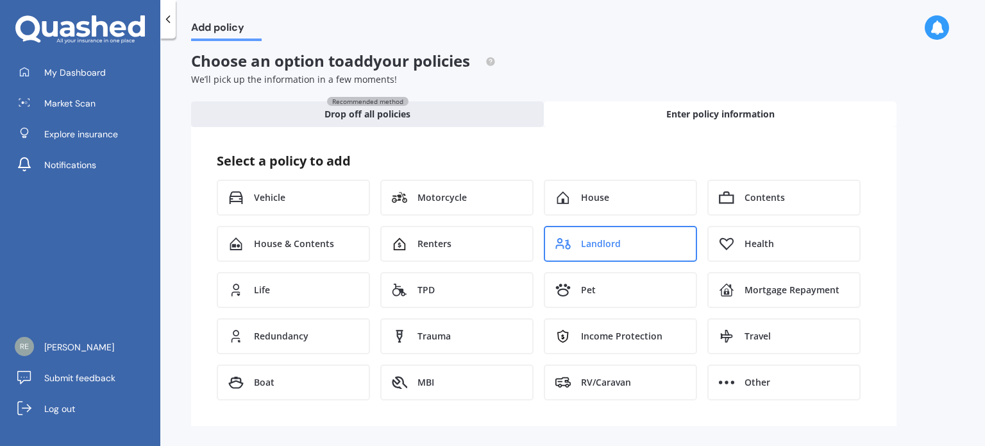
click at [594, 240] on span "Landlord" at bounding box center [601, 243] width 40 height 13
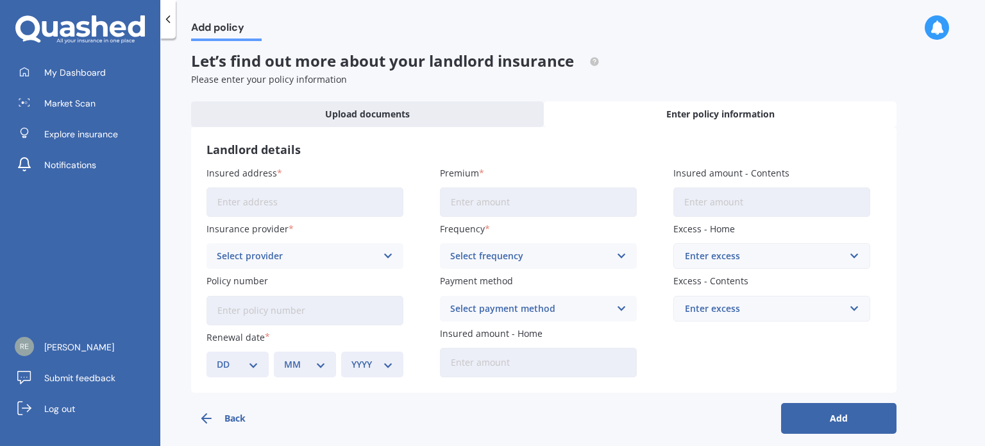
click at [326, 199] on input "Insured address" at bounding box center [304, 201] width 197 height 29
type input "[STREET_ADDRESS]"
click at [300, 255] on div "Select provider" at bounding box center [297, 256] width 160 height 14
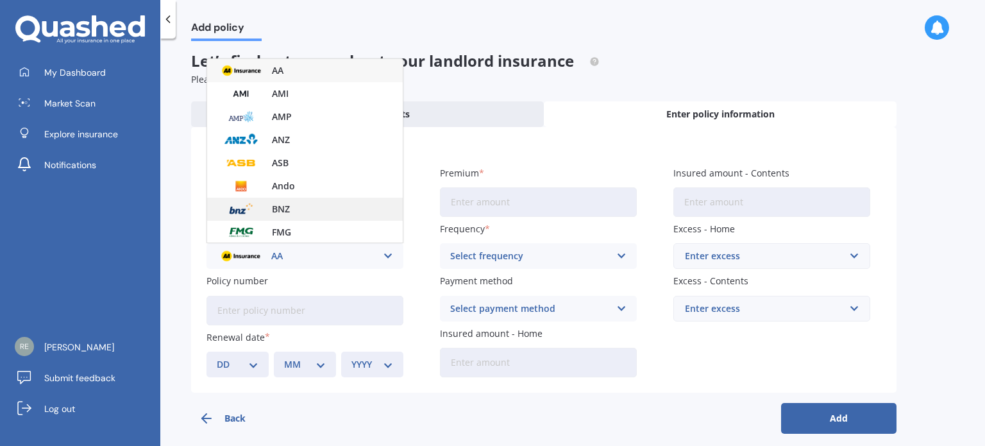
click at [290, 216] on div "BNZ" at bounding box center [305, 208] width 196 height 23
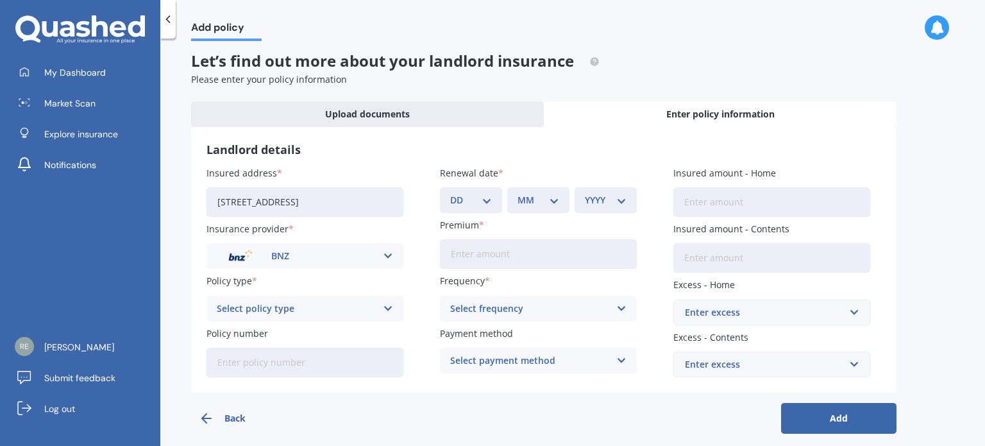
click at [249, 310] on div "Select policy type" at bounding box center [297, 308] width 160 height 14
click at [244, 333] on span "PremierCare Home + Landlord's Protection" at bounding box center [304, 338] width 175 height 18
click at [235, 359] on input "Policy number" at bounding box center [304, 361] width 197 height 29
type input "31134711-PCT-7"
click at [492, 251] on input "Premium" at bounding box center [538, 253] width 197 height 29
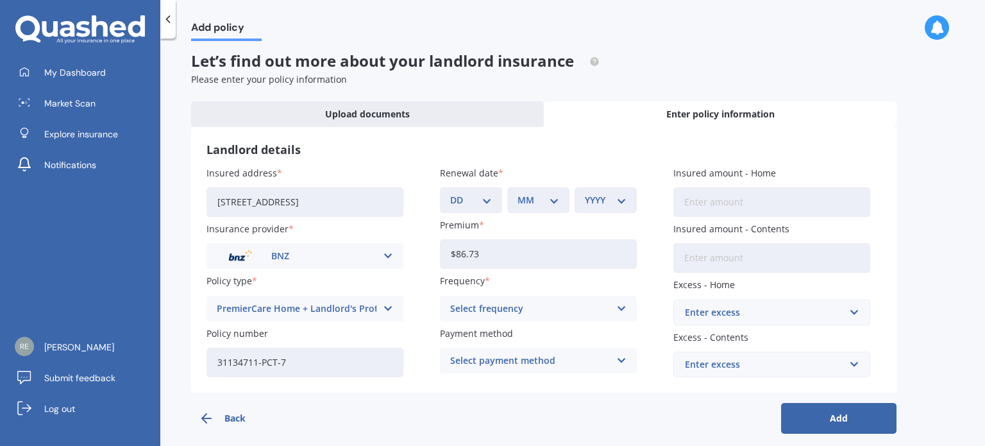
type input "$86.73"
click at [485, 305] on div "Select frequency" at bounding box center [530, 308] width 160 height 14
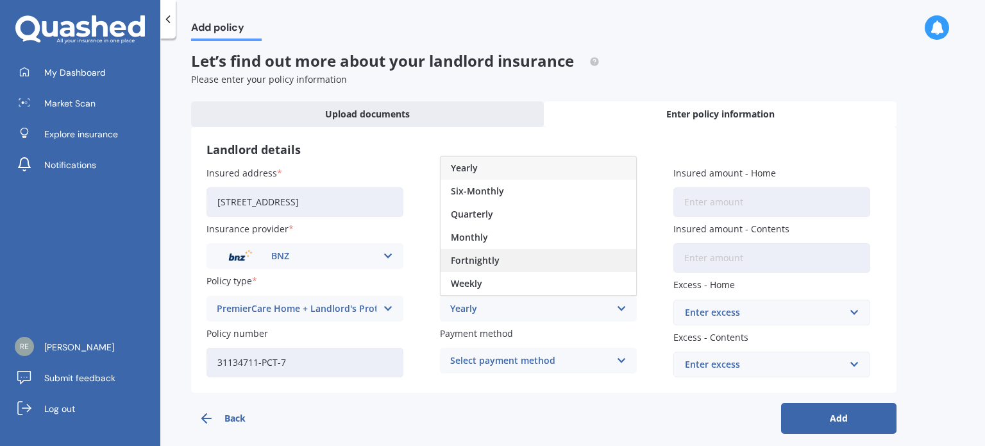
click at [460, 258] on span "Fortnightly" at bounding box center [475, 260] width 49 height 9
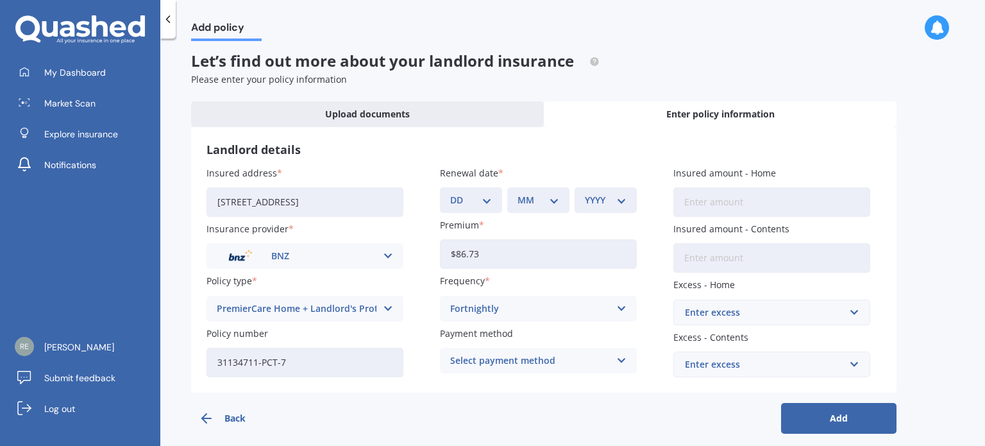
click at [485, 194] on select "DD 01 02 03 04 05 06 07 08 09 10 11 12 13 14 15 16 17 18 19 20 21 22 23 24 25 2…" at bounding box center [471, 200] width 42 height 14
select select "31"
click at [450, 193] on select "DD 01 02 03 04 05 06 07 08 09 10 11 12 13 14 15 16 17 18 19 20 21 22 23 24 25 2…" at bounding box center [471, 200] width 42 height 14
click at [536, 197] on select "MM 01 02 03 04 05 06 07 08 09 10 11 12" at bounding box center [538, 200] width 42 height 14
select select "10"
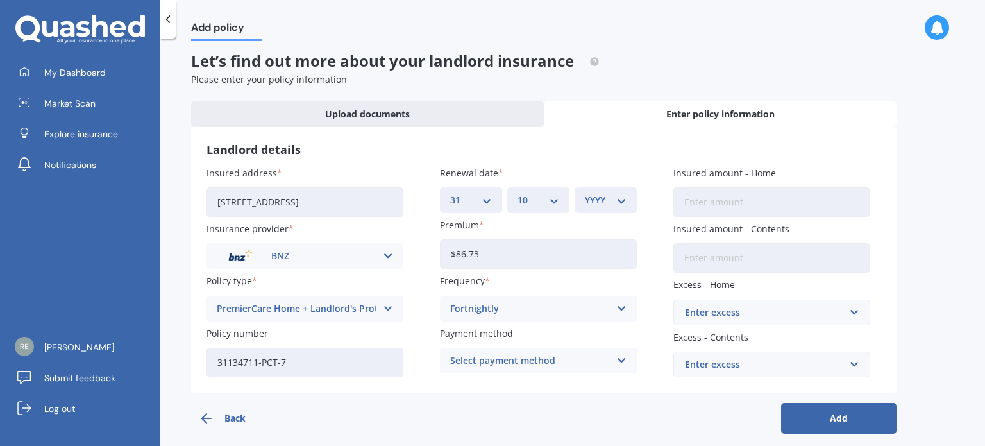
click at [517, 193] on select "MM 01 02 03 04 05 06 07 08 09 10 11 12" at bounding box center [538, 200] width 42 height 14
click at [617, 199] on select "YYYY 2027 2026 2025 2024 2023 2022 2021 2020 2019 2018 2017 2016 2015 2014 2013…" at bounding box center [606, 200] width 42 height 14
select select "2025"
click at [585, 193] on select "YYYY 2027 2026 2025 2024 2023 2022 2021 2020 2019 2018 2017 2016 2015 2014 2013…" at bounding box center [606, 200] width 42 height 14
click at [774, 197] on input "Insured amount - Home" at bounding box center [771, 201] width 197 height 29
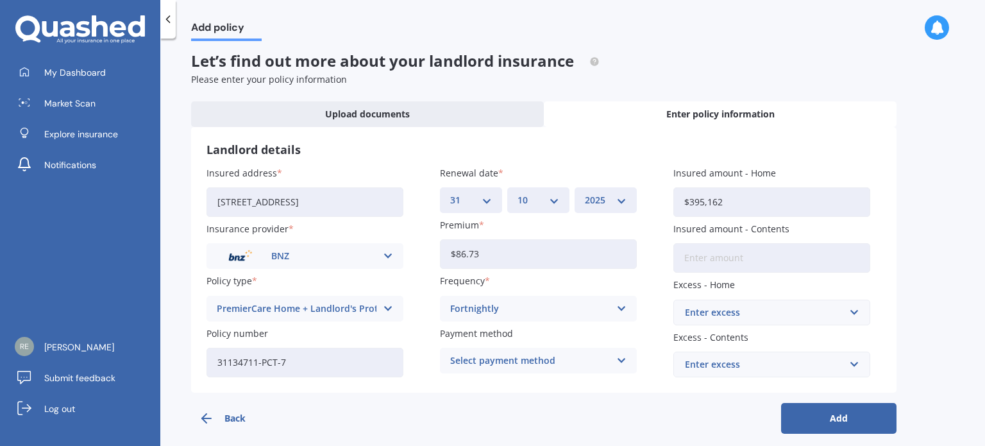
type input "$395,162"
click at [754, 255] on input "Insured amount - Contents" at bounding box center [771, 257] width 197 height 29
type input "$0"
click at [751, 310] on div "Enter excess" at bounding box center [764, 312] width 158 height 14
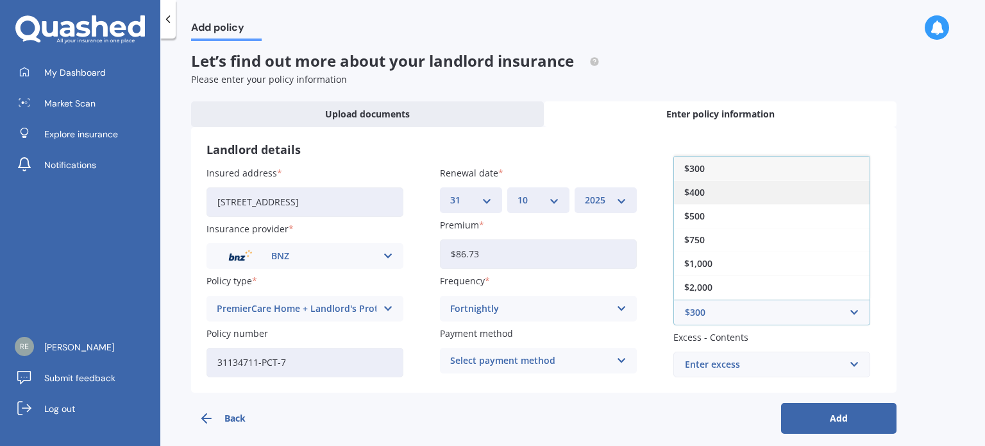
click at [719, 196] on div "$400" at bounding box center [772, 192] width 196 height 24
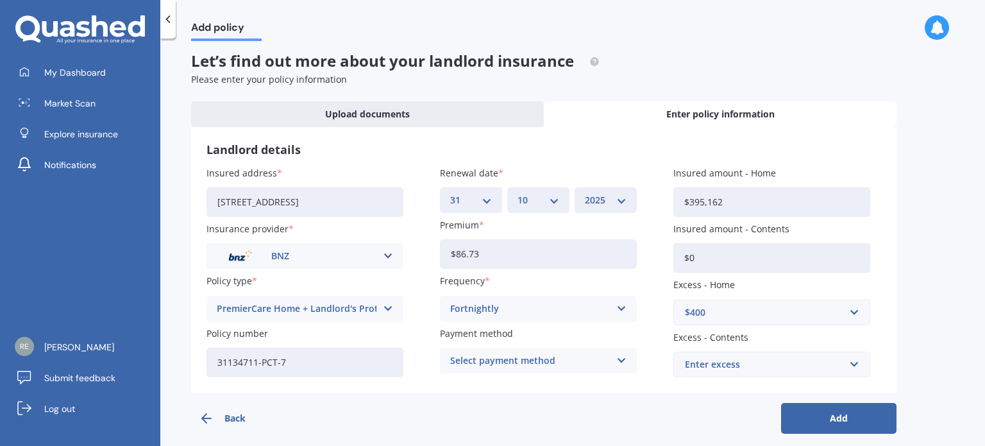
click at [712, 364] on div "Enter excess" at bounding box center [764, 364] width 158 height 14
click at [699, 405] on div "Back Add" at bounding box center [543, 412] width 705 height 41
click at [721, 366] on div "$250" at bounding box center [764, 364] width 158 height 14
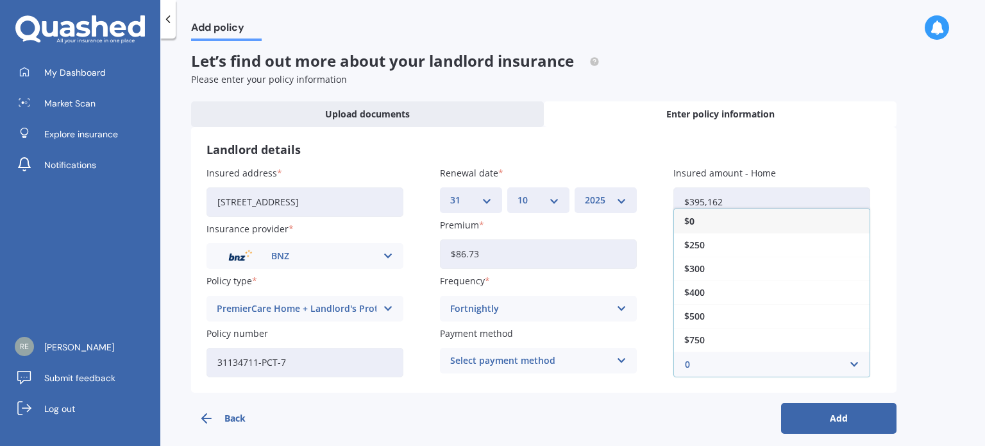
type input "0"
click at [691, 217] on b "0" at bounding box center [691, 221] width 5 height 9
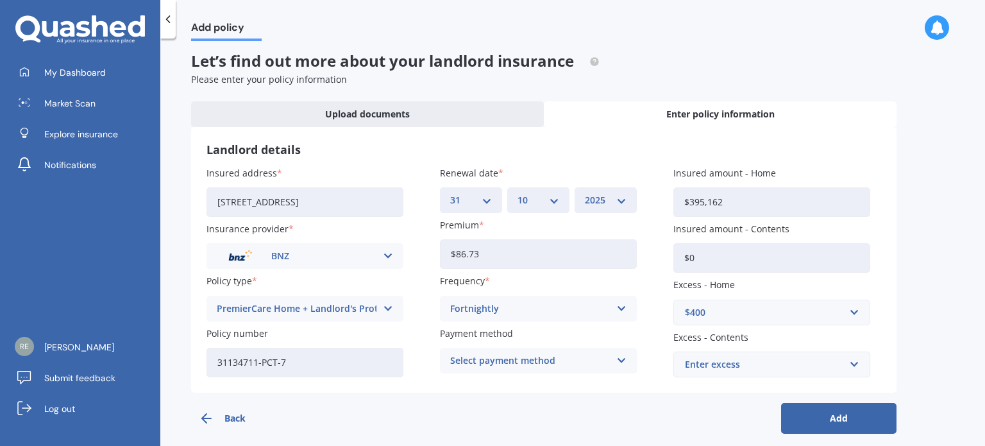
click at [844, 419] on button "Add" at bounding box center [838, 418] width 115 height 31
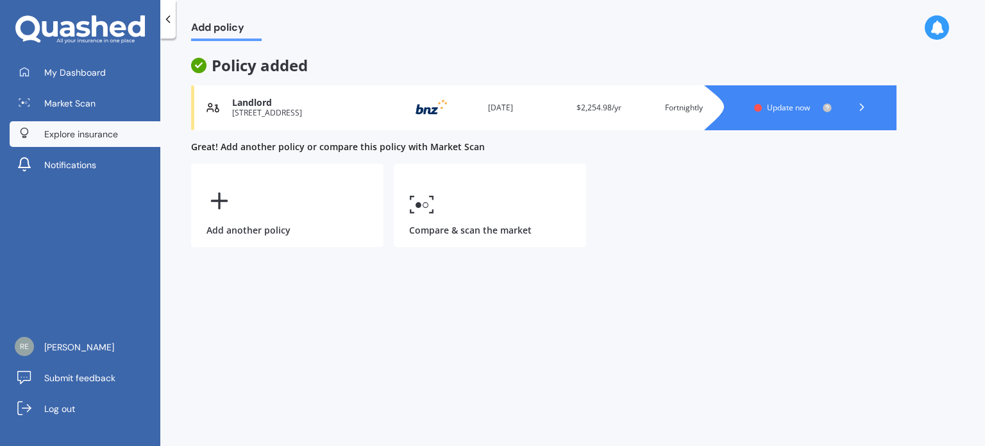
click at [75, 130] on span "Explore insurance" at bounding box center [81, 134] width 74 height 13
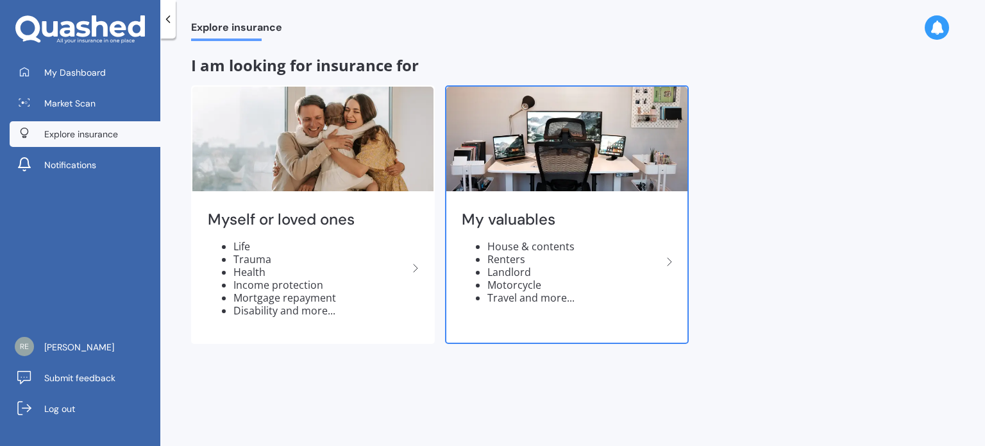
click at [521, 176] on img at bounding box center [566, 139] width 241 height 105
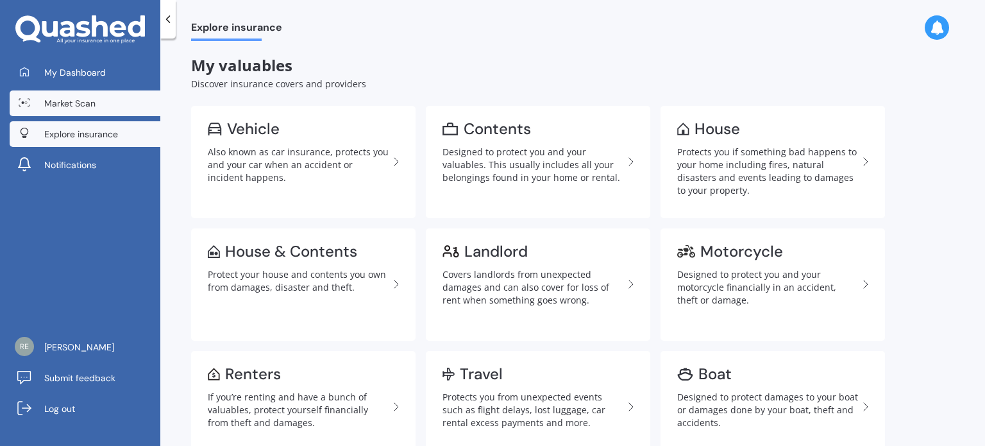
click at [84, 105] on span "Market Scan" at bounding box center [69, 103] width 51 height 13
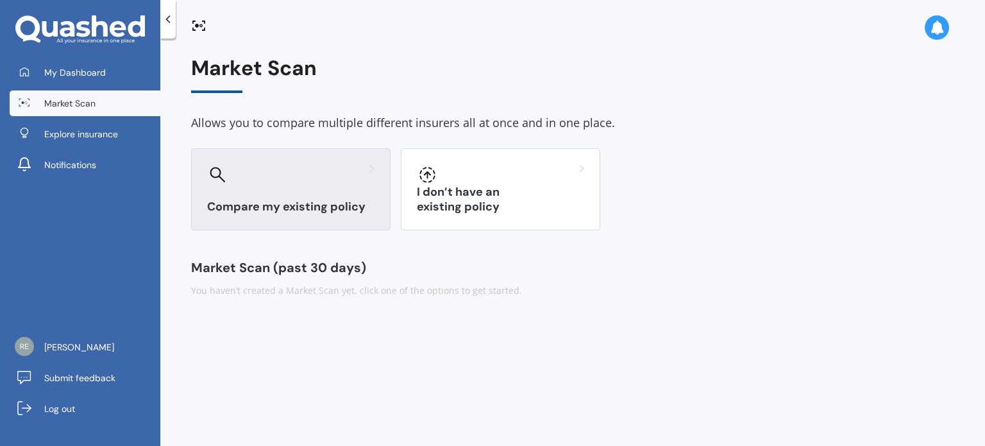
click at [302, 175] on div at bounding box center [290, 174] width 167 height 21
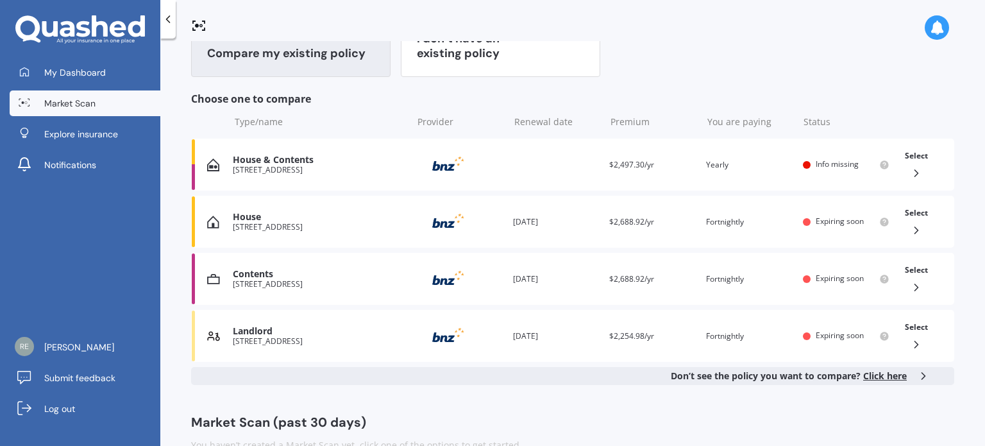
scroll to position [154, 0]
click at [901, 228] on div at bounding box center [911, 229] width 23 height 13
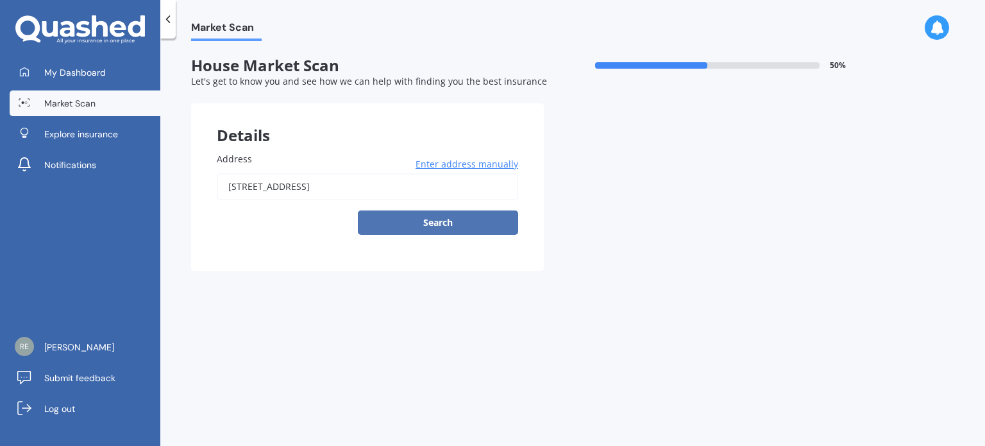
click at [446, 220] on button "Search" at bounding box center [438, 222] width 160 height 24
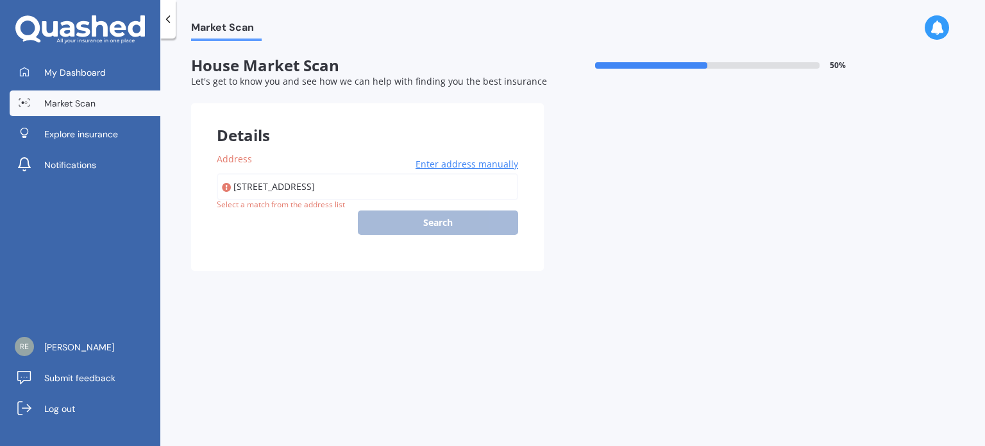
type input "[STREET_ADDRESS]"
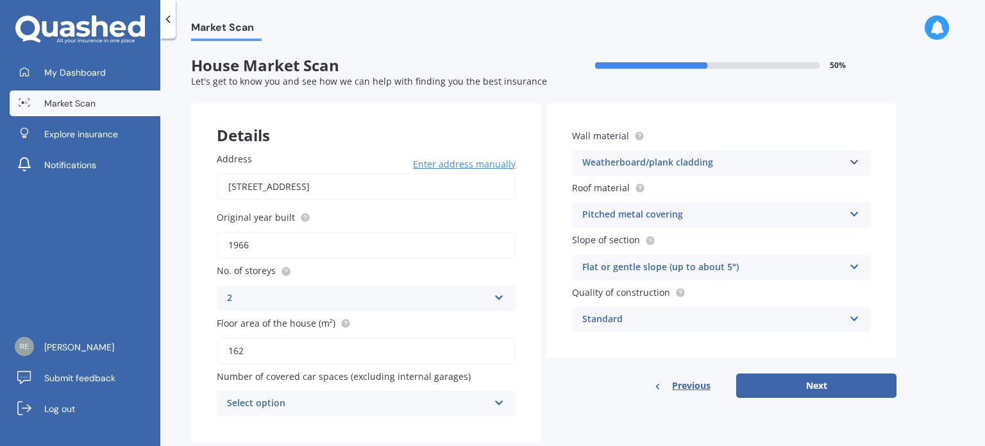
scroll to position [28, 0]
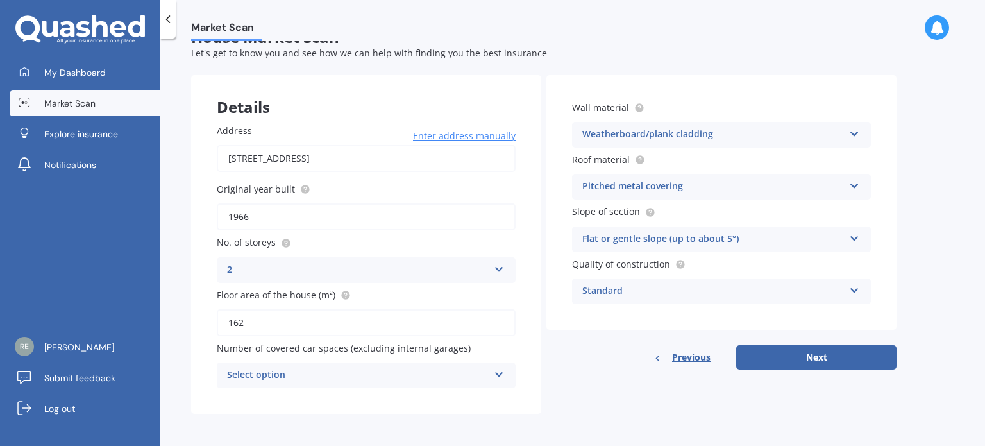
click at [498, 372] on icon at bounding box center [499, 371] width 11 height 9
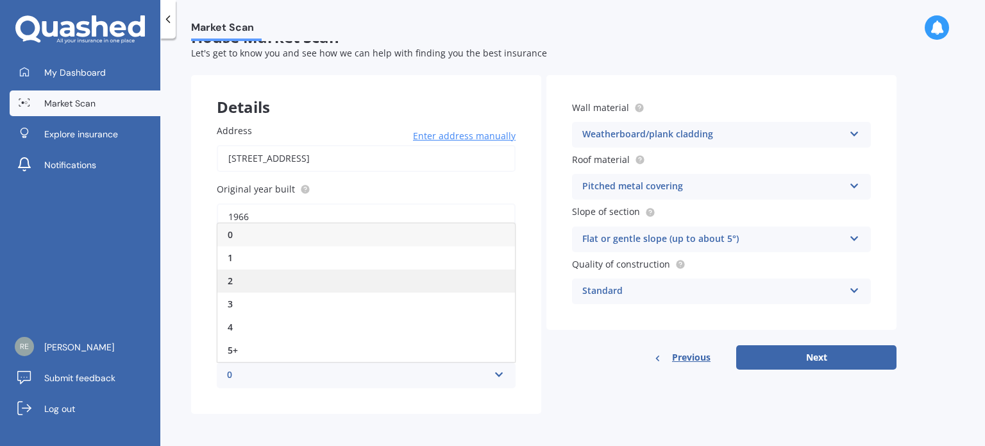
click at [246, 278] on div "2" at bounding box center [365, 280] width 297 height 23
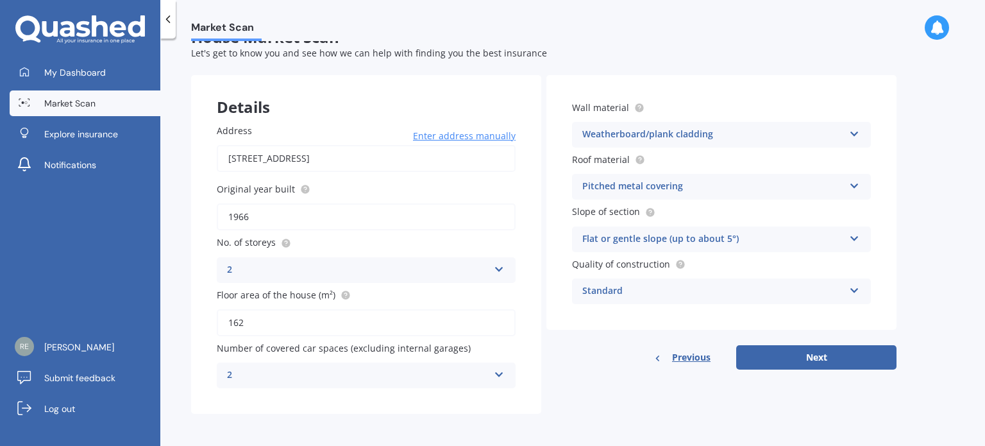
click at [498, 374] on icon at bounding box center [499, 371] width 11 height 9
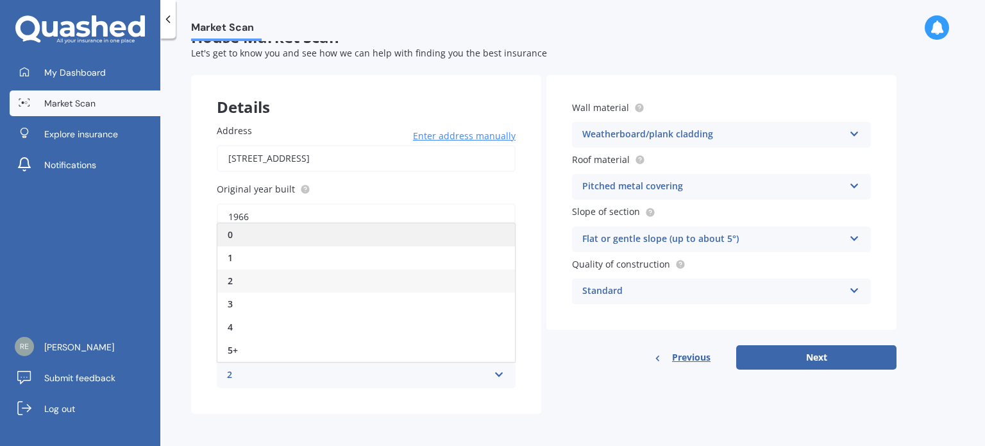
click at [287, 244] on div "0" at bounding box center [365, 234] width 297 height 23
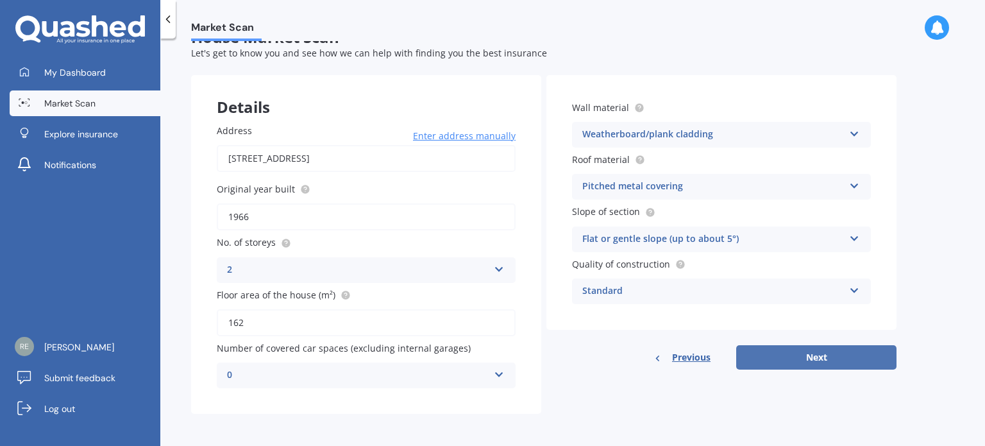
click at [812, 356] on button "Next" at bounding box center [816, 357] width 160 height 24
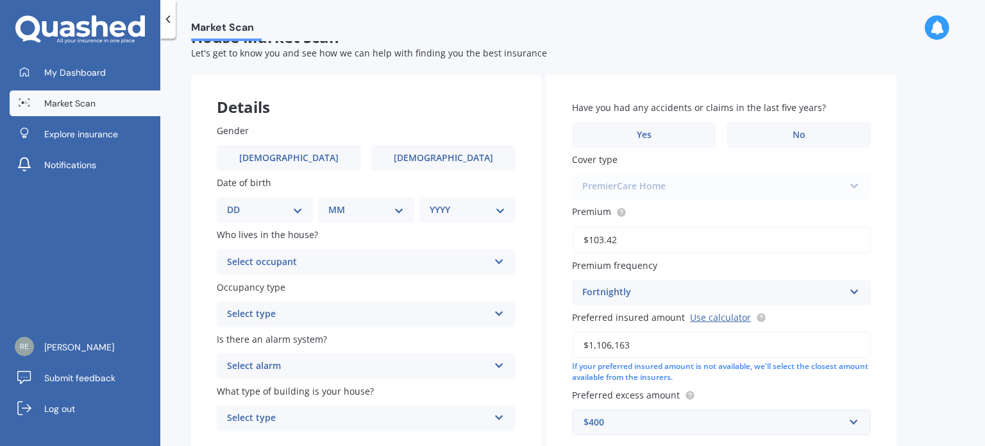
scroll to position [0, 0]
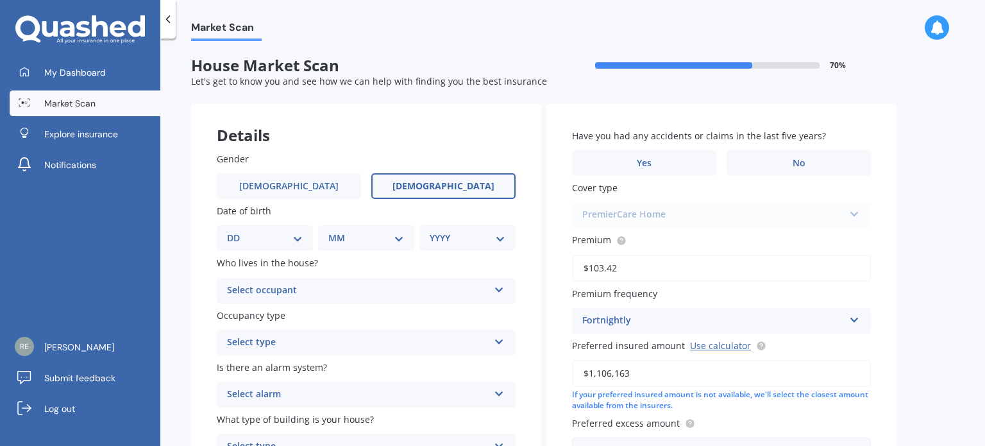
click at [446, 190] on span "[DEMOGRAPHIC_DATA]" at bounding box center [443, 186] width 102 height 11
click at [0, 0] on input "[DEMOGRAPHIC_DATA]" at bounding box center [0, 0] width 0 height 0
click at [296, 235] on select "DD 01 02 03 04 05 06 07 08 09 10 11 12 13 14 15 16 17 18 19 20 21 22 23 24 25 2…" at bounding box center [265, 238] width 76 height 14
select select "29"
click at [237, 231] on select "DD 01 02 03 04 05 06 07 08 09 10 11 12 13 14 15 16 17 18 19 20 21 22 23 24 25 2…" at bounding box center [265, 238] width 76 height 14
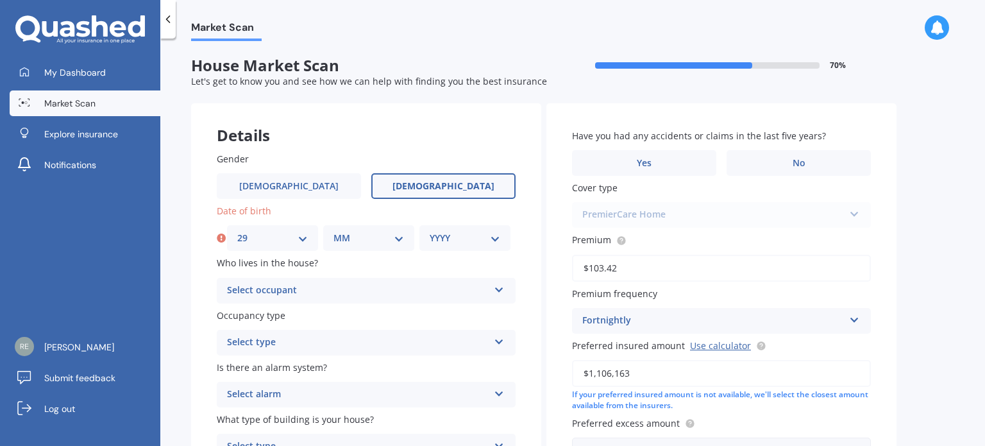
click at [397, 240] on select "MM 01 02 03 04 05 06 07 08 09 10 11 12" at bounding box center [368, 238] width 71 height 14
select select "10"
click at [333, 231] on select "MM 01 02 03 04 05 06 07 08 09 10 11 12" at bounding box center [368, 238] width 71 height 14
click at [491, 236] on select "YYYY 2009 2008 2007 2006 2005 2004 2003 2002 2001 2000 1999 1998 1997 1996 1995…" at bounding box center [465, 238] width 71 height 14
select select "1974"
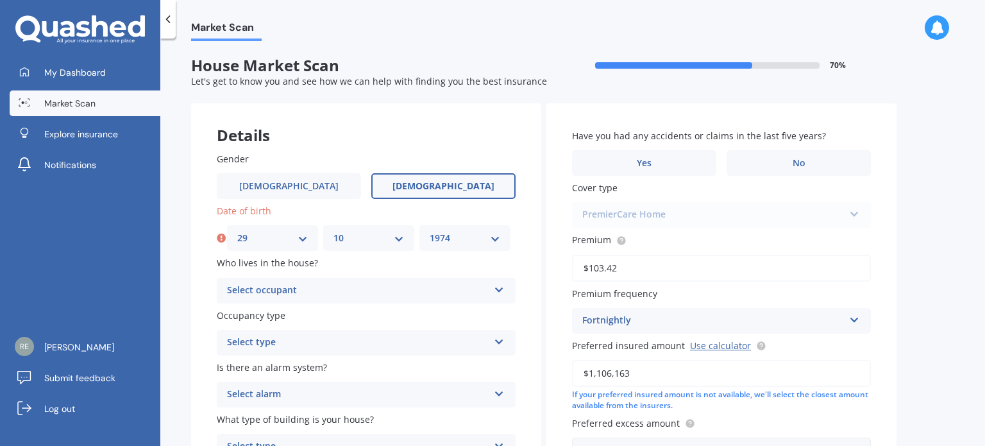
click at [430, 231] on select "YYYY 2009 2008 2007 2006 2005 2004 2003 2002 2001 2000 1999 1998 1997 1996 1995…" at bounding box center [465, 238] width 71 height 14
click at [299, 285] on div "Select occupant" at bounding box center [358, 290] width 262 height 15
click at [267, 319] on div "Owner" at bounding box center [365, 315] width 297 height 23
click at [272, 345] on div "Select type" at bounding box center [358, 342] width 262 height 15
click at [267, 365] on span "Permanent" at bounding box center [252, 367] width 49 height 12
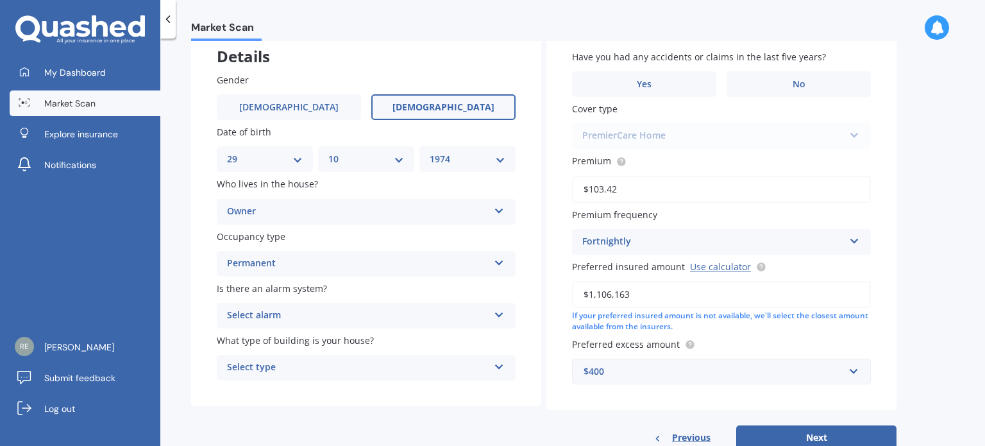
scroll to position [79, 0]
click at [309, 367] on div "Select type" at bounding box center [358, 366] width 262 height 15
click at [291, 296] on div "Freestanding" at bounding box center [365, 295] width 297 height 23
click at [804, 82] on span "No" at bounding box center [798, 83] width 13 height 11
click at [0, 0] on input "No" at bounding box center [0, 0] width 0 height 0
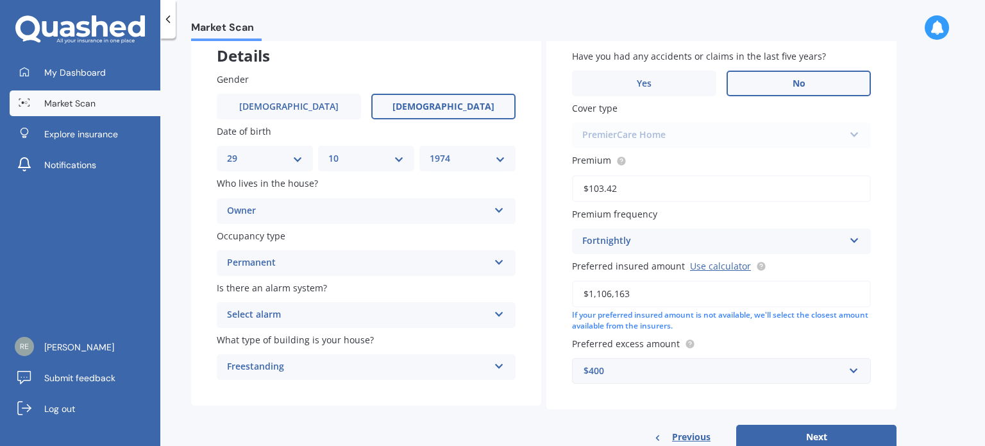
click at [744, 134] on div "PremierCare Home PremierCare Home" at bounding box center [721, 135] width 299 height 26
click at [830, 433] on button "Next" at bounding box center [816, 436] width 160 height 24
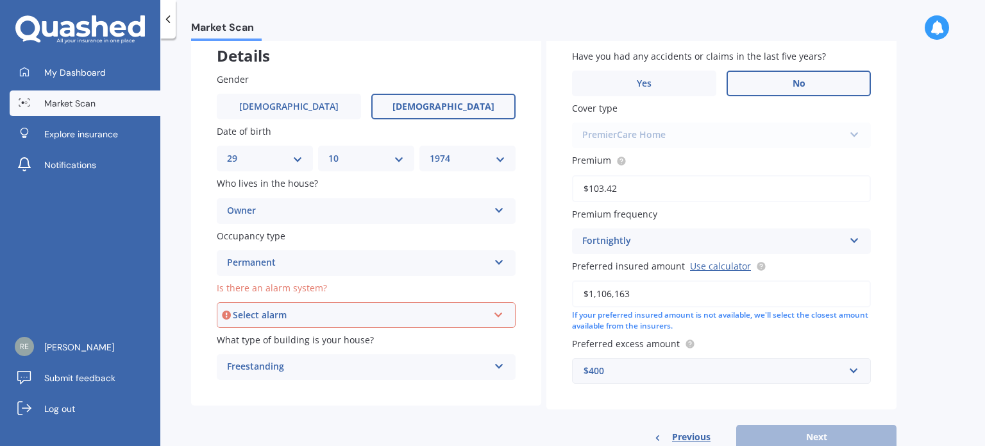
click at [499, 316] on icon at bounding box center [498, 312] width 11 height 9
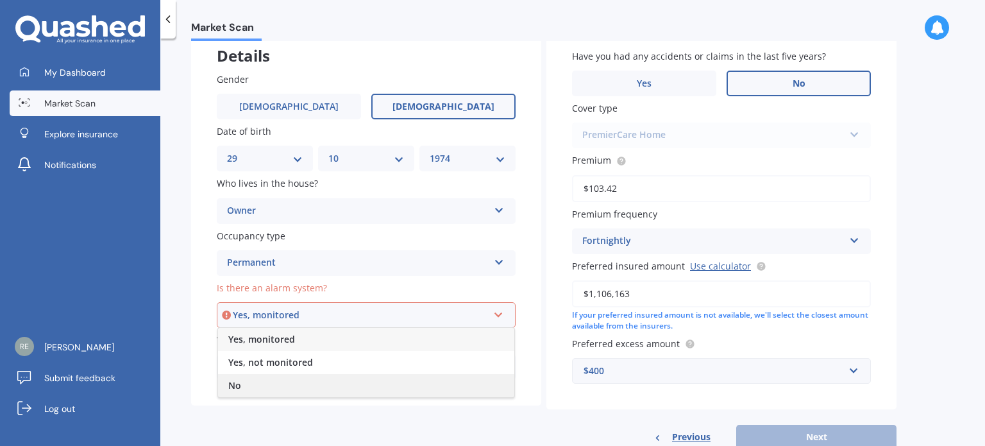
click at [247, 388] on div "No" at bounding box center [366, 385] width 296 height 23
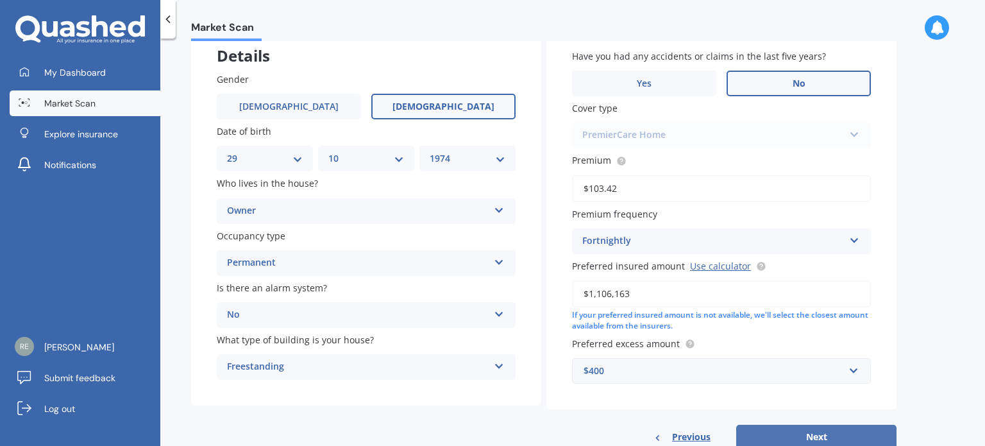
click at [832, 437] on button "Next" at bounding box center [816, 436] width 160 height 24
select select "29"
select select "10"
select select "1974"
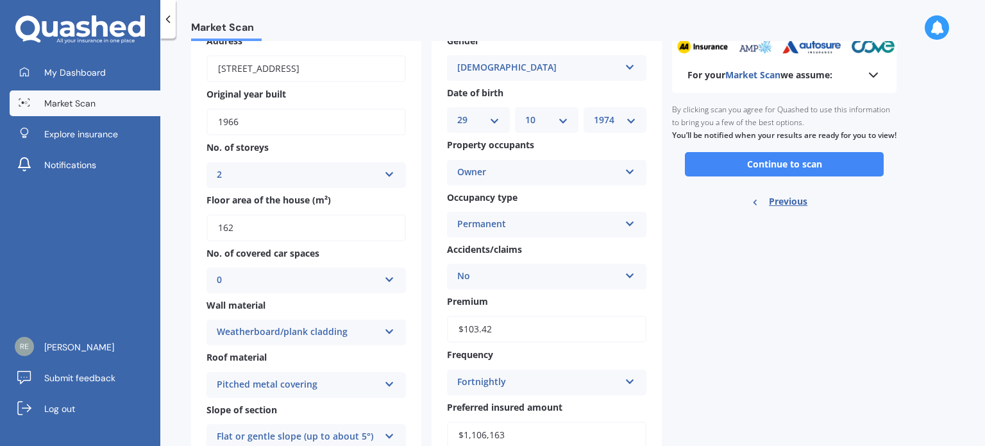
scroll to position [0, 0]
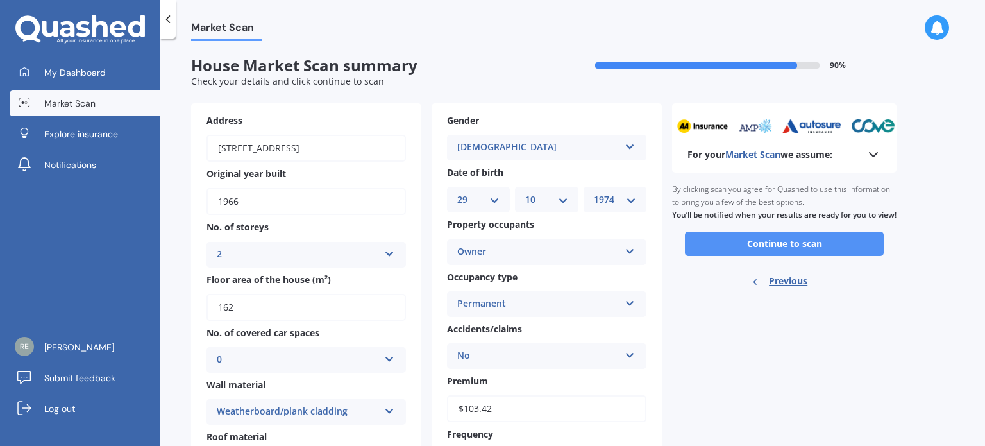
click at [773, 256] on button "Continue to scan" at bounding box center [784, 243] width 199 height 24
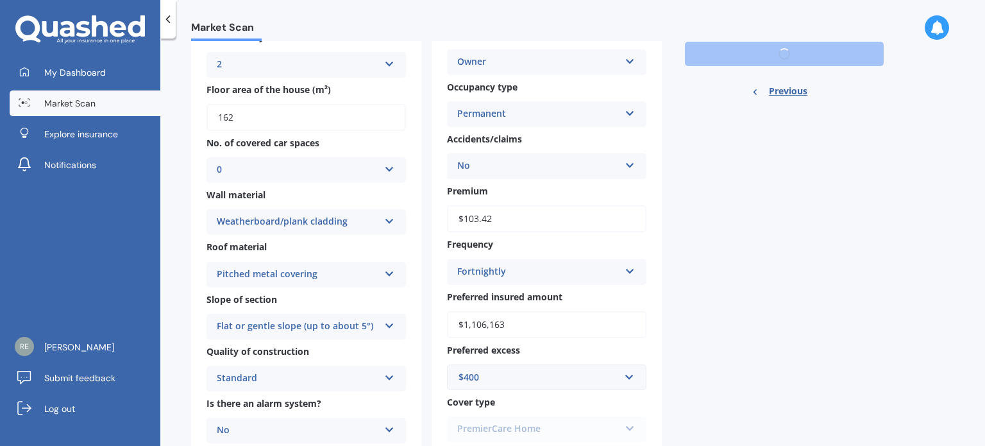
scroll to position [192, 0]
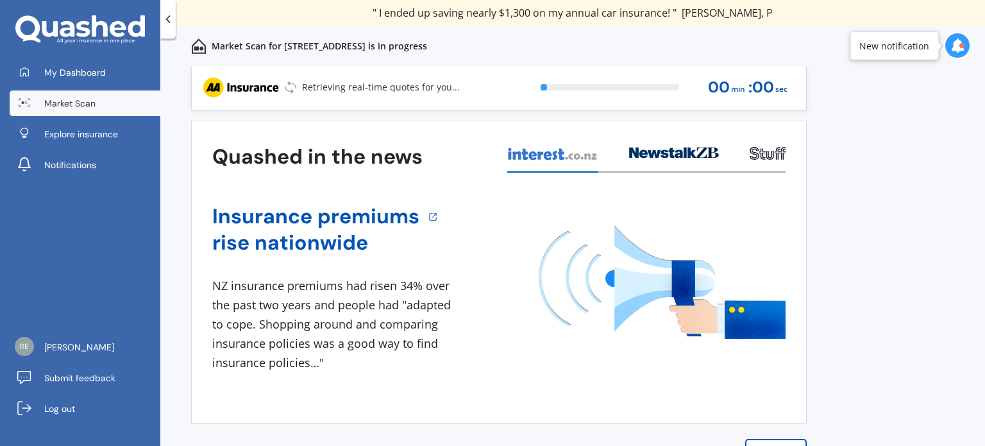
scroll to position [18, 0]
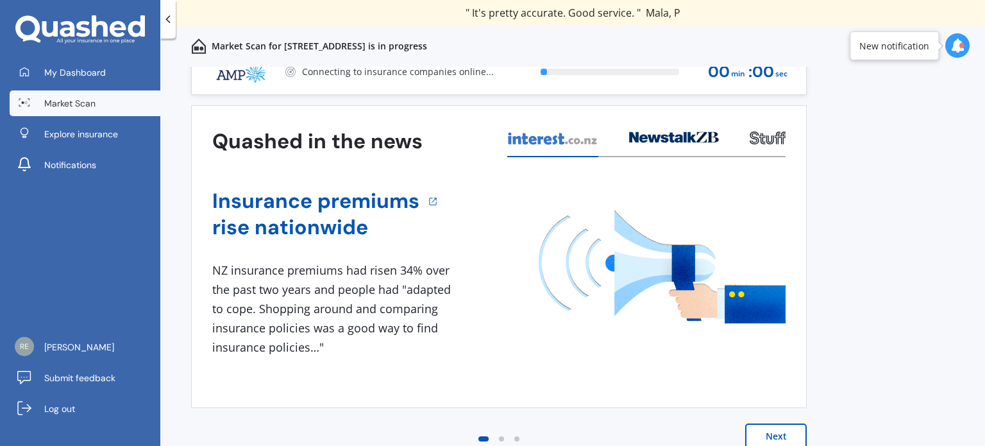
click at [767, 431] on button "Next" at bounding box center [776, 436] width 62 height 26
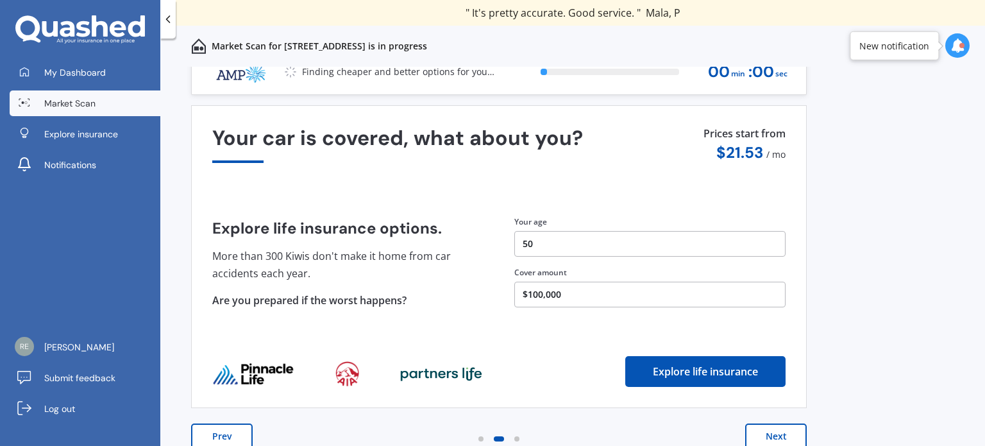
scroll to position [0, 0]
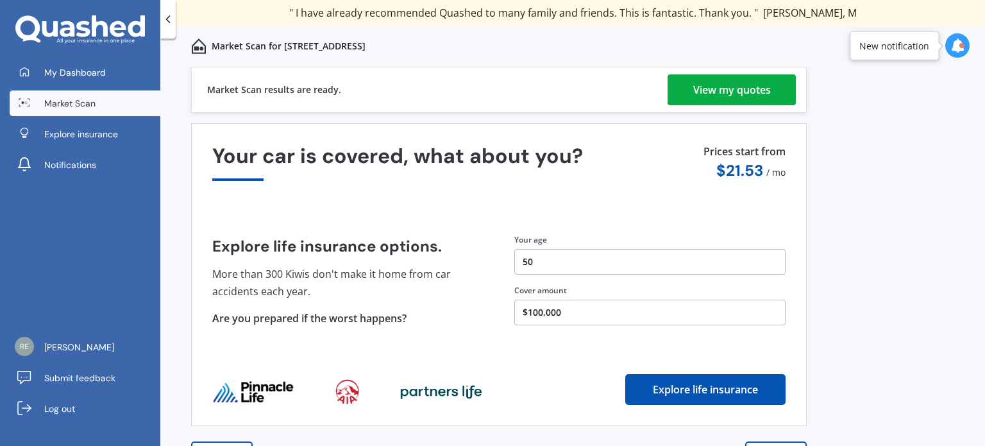
click at [749, 79] on div "View my quotes" at bounding box center [732, 89] width 78 height 31
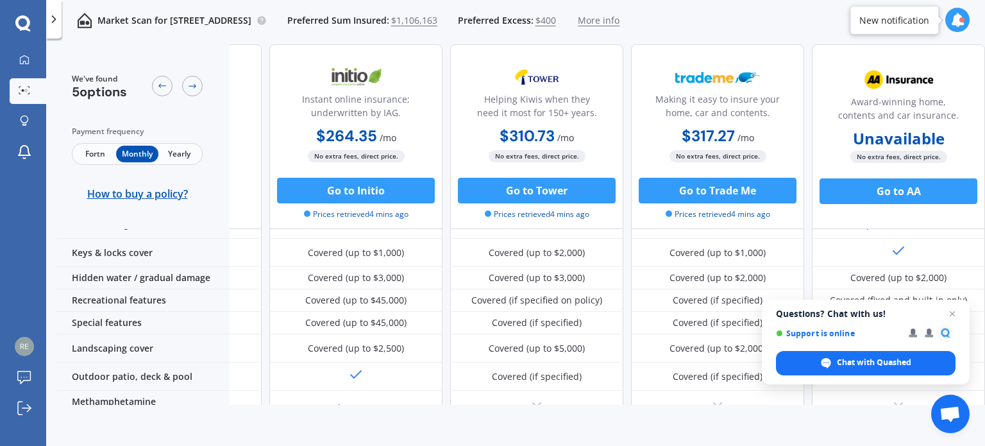
scroll to position [271, 0]
